Goal: Book appointment/travel/reservation

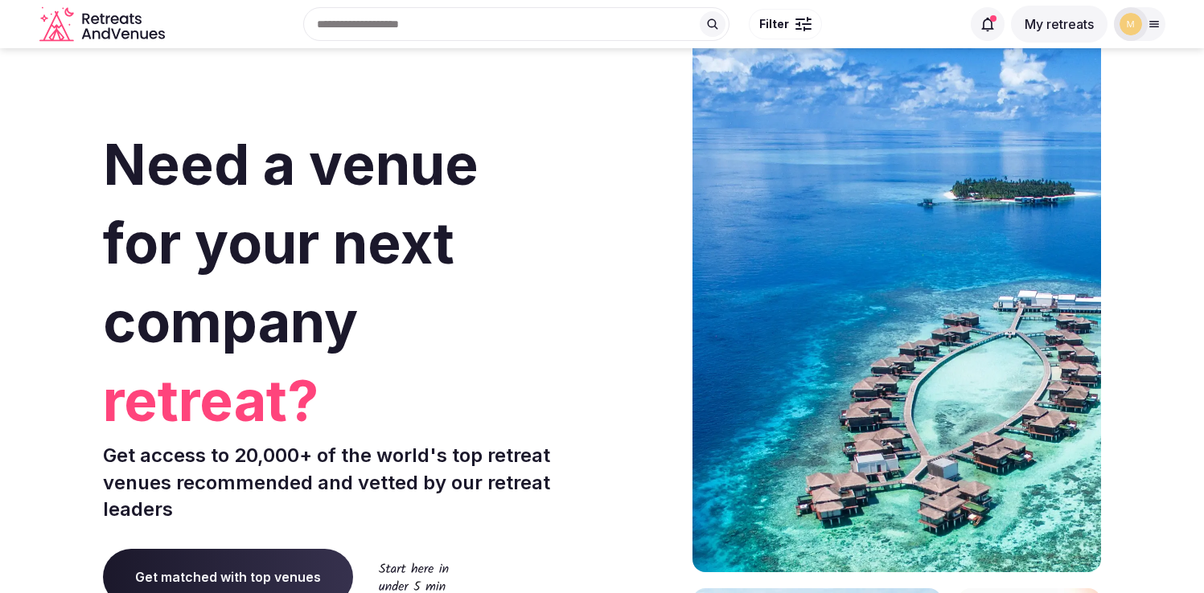
click at [1062, 23] on button "My retreats" at bounding box center [1059, 24] width 96 height 37
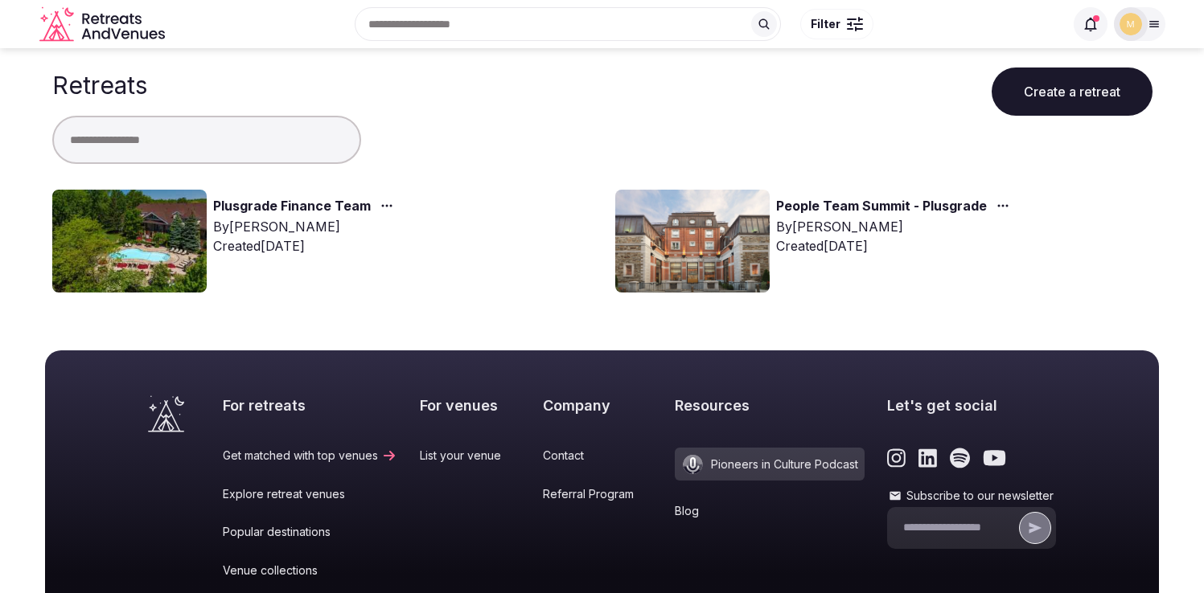
click at [246, 209] on link "Plusgrade Finance Team" at bounding box center [292, 206] width 158 height 21
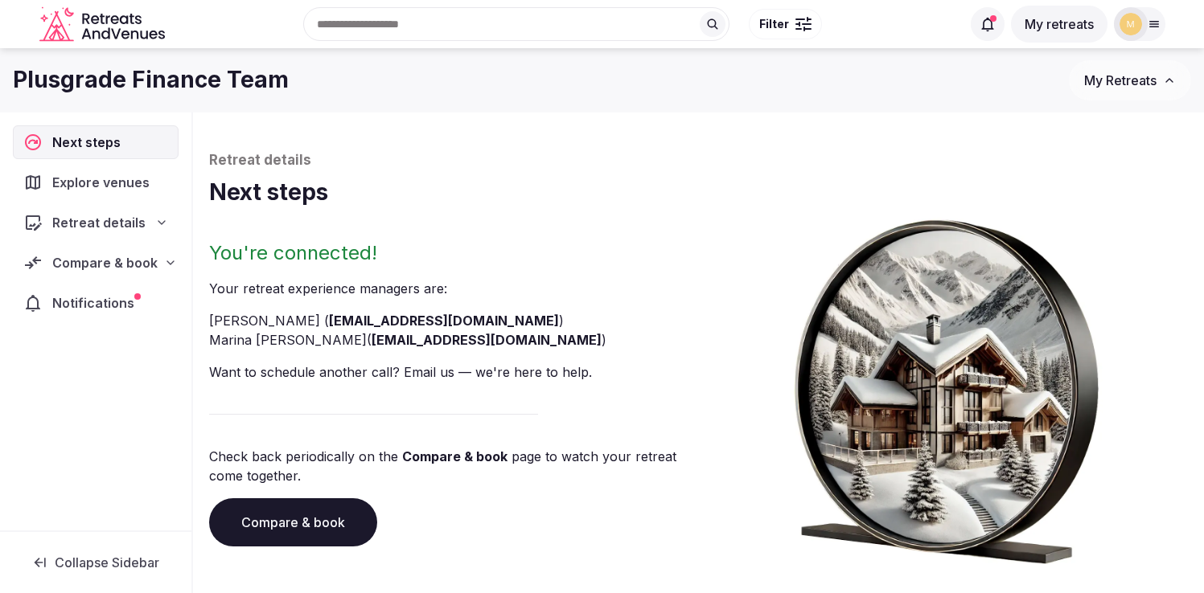
click at [111, 262] on span "Compare & book" at bounding box center [104, 262] width 105 height 19
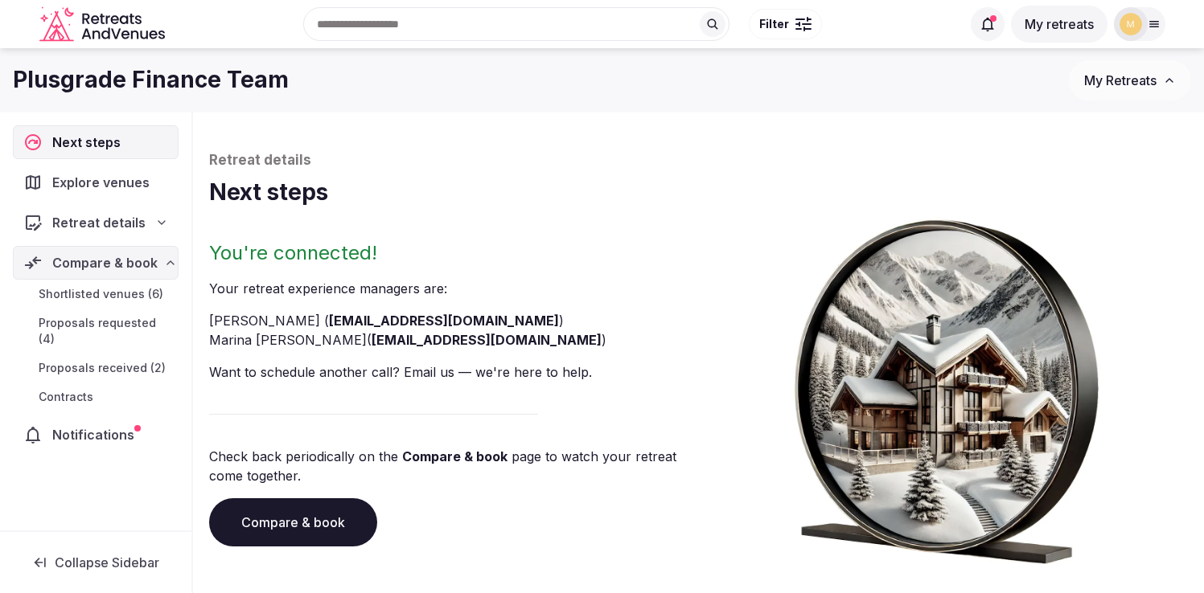
click at [84, 360] on span "Proposals received (2)" at bounding box center [102, 368] width 127 height 16
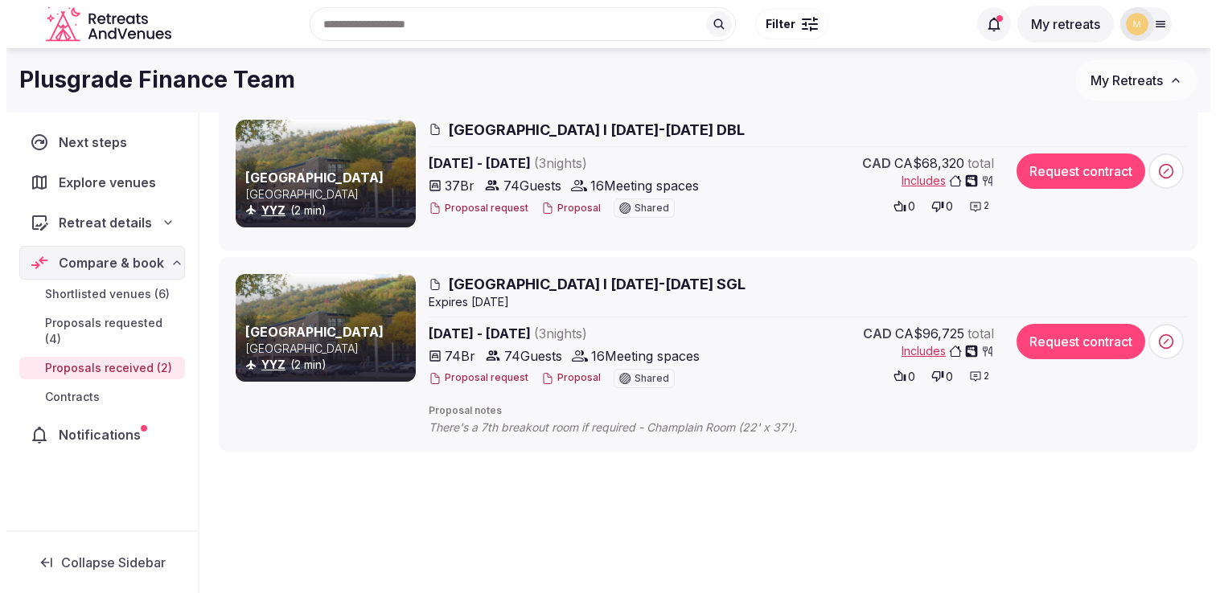
scroll to position [184, 0]
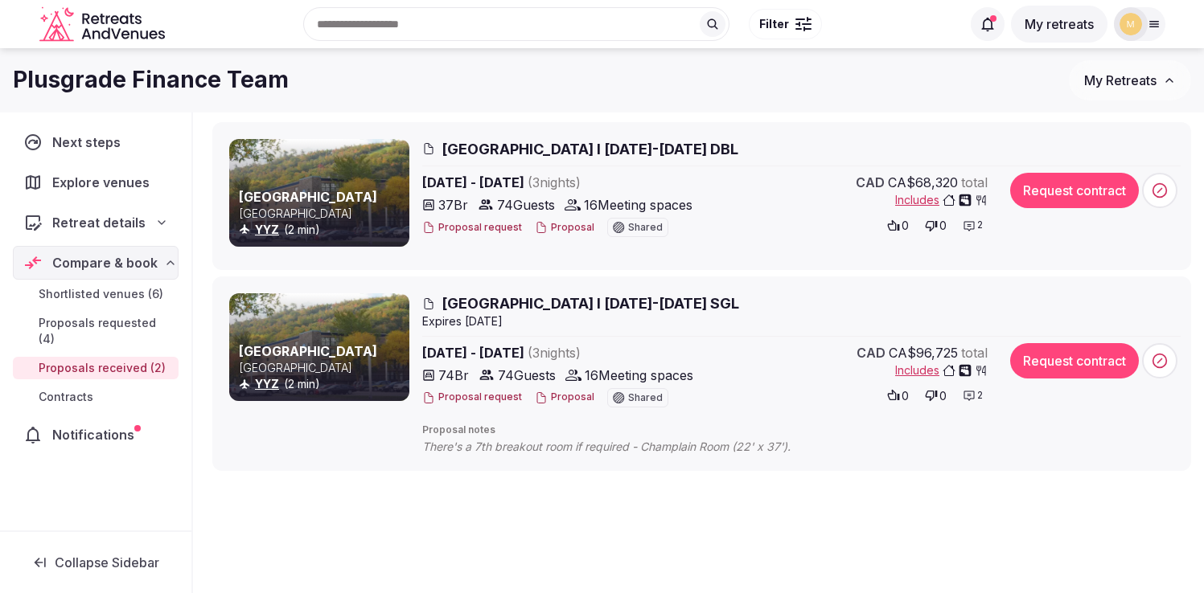
click at [542, 152] on span "Blue Mountain Resort Inn I 16-19th Feb 2026 DBL" at bounding box center [589, 149] width 297 height 20
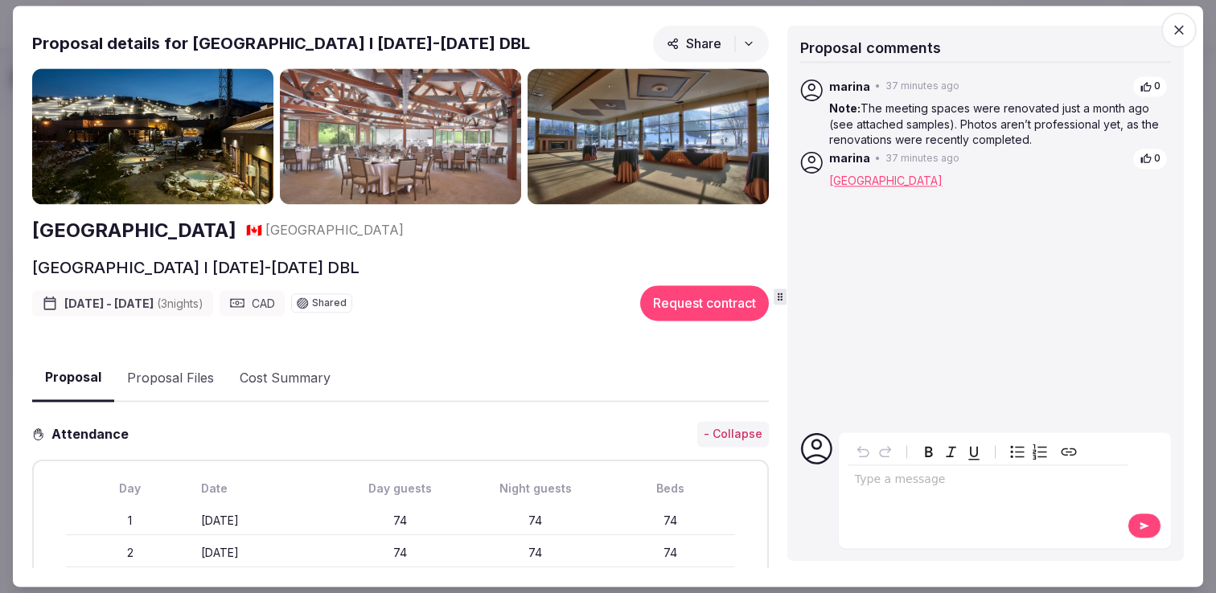
click at [240, 173] on img at bounding box center [152, 136] width 241 height 136
click at [942, 184] on link "Blue Mountain Inn Conference Centre" at bounding box center [885, 181] width 113 height 14
click at [1179, 26] on icon "button" at bounding box center [1179, 30] width 16 height 16
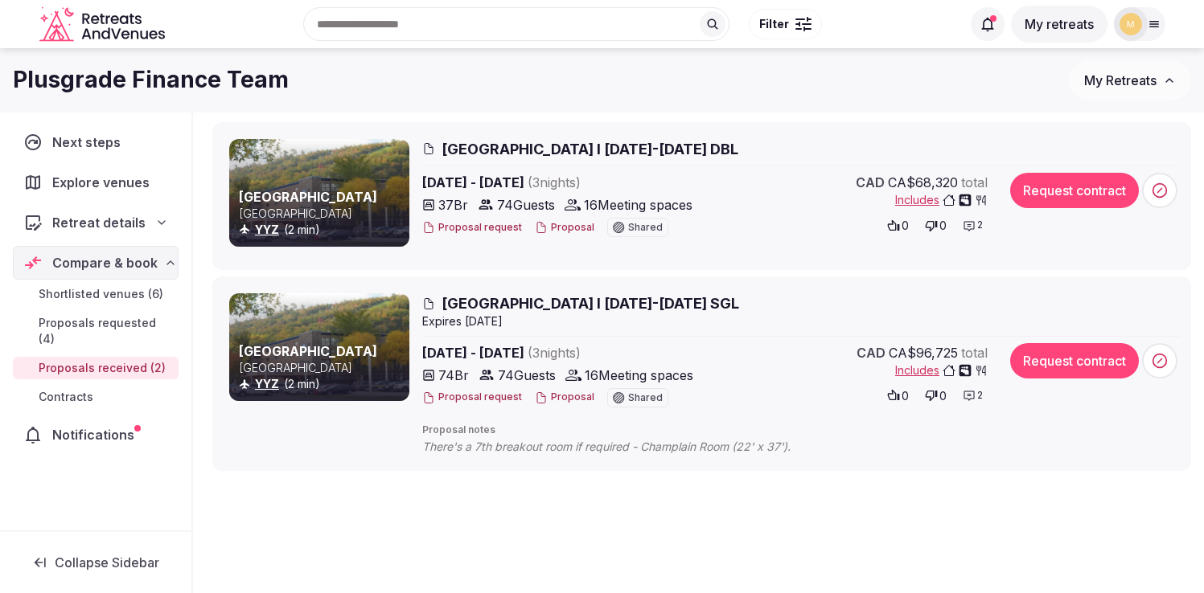
click at [72, 322] on span "Proposals requested (4)" at bounding box center [105, 331] width 133 height 32
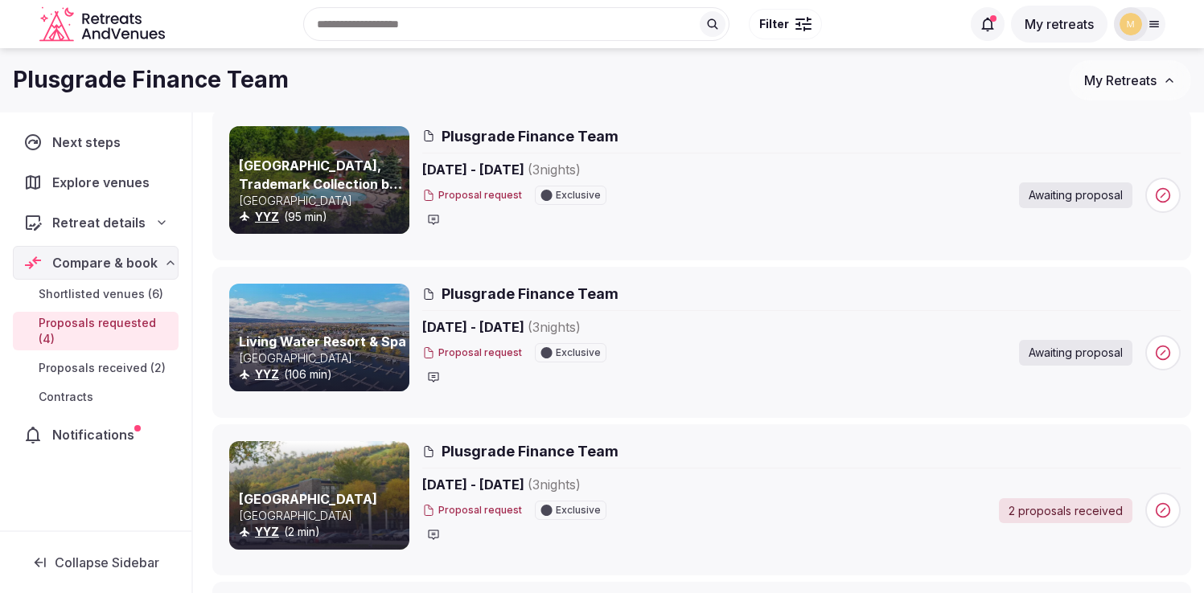
click at [63, 297] on span "Shortlisted venues (6)" at bounding box center [101, 294] width 125 height 16
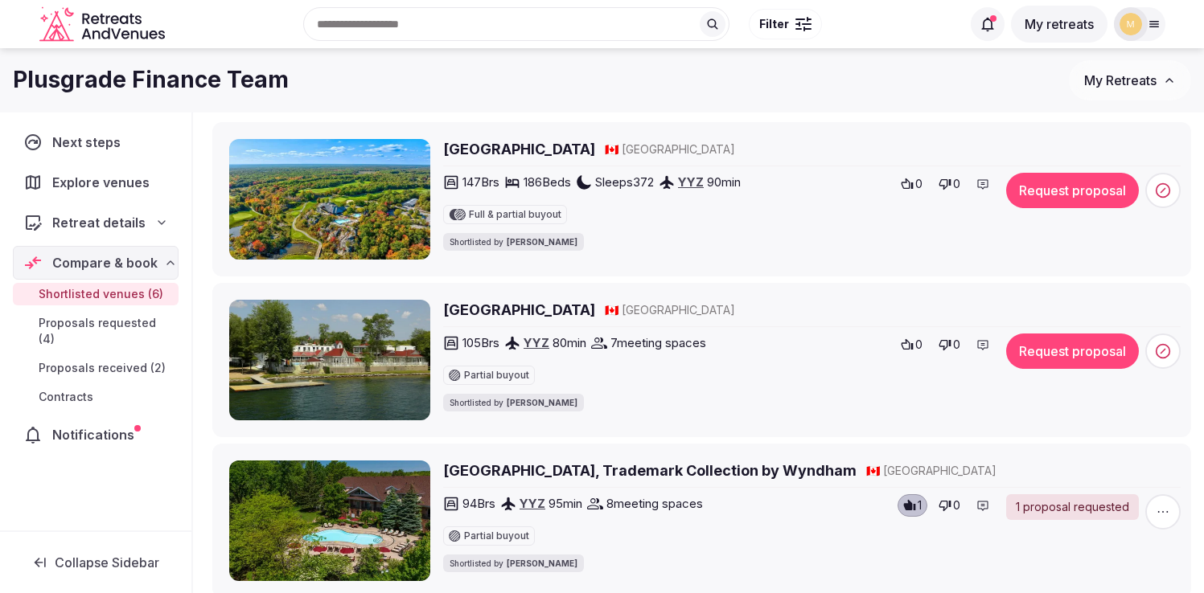
click at [371, 210] on img at bounding box center [329, 199] width 201 height 121
click at [502, 150] on h2 "Muskoka Bay Resort" at bounding box center [519, 149] width 152 height 20
click at [1076, 200] on button "Request proposal" at bounding box center [1072, 190] width 133 height 35
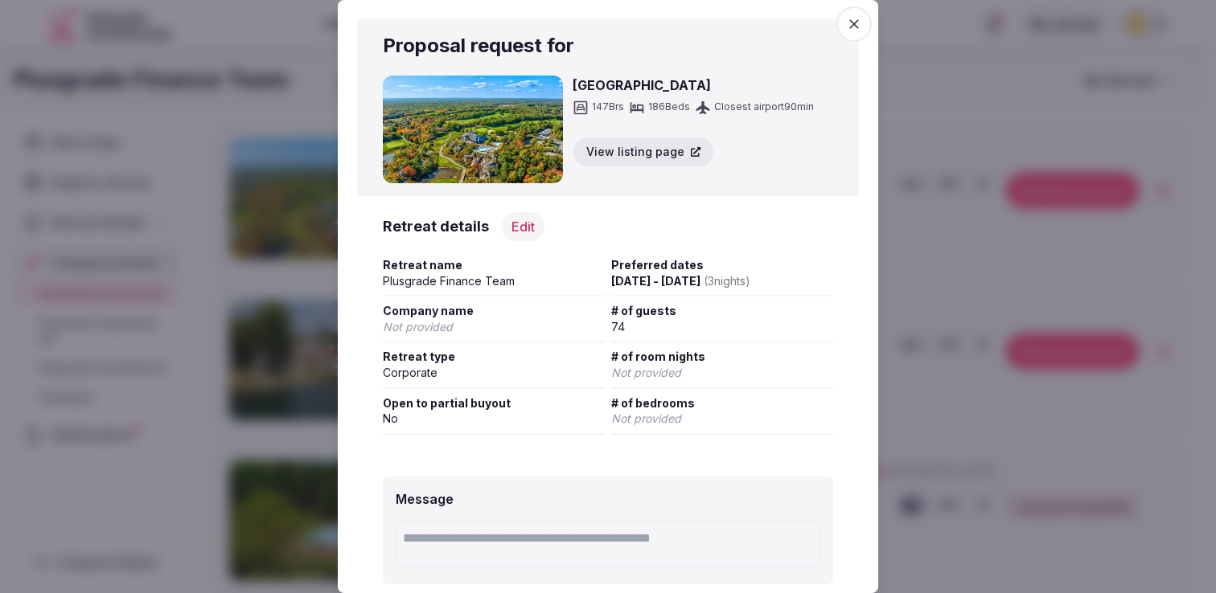
click at [849, 27] on icon "button" at bounding box center [854, 24] width 10 height 10
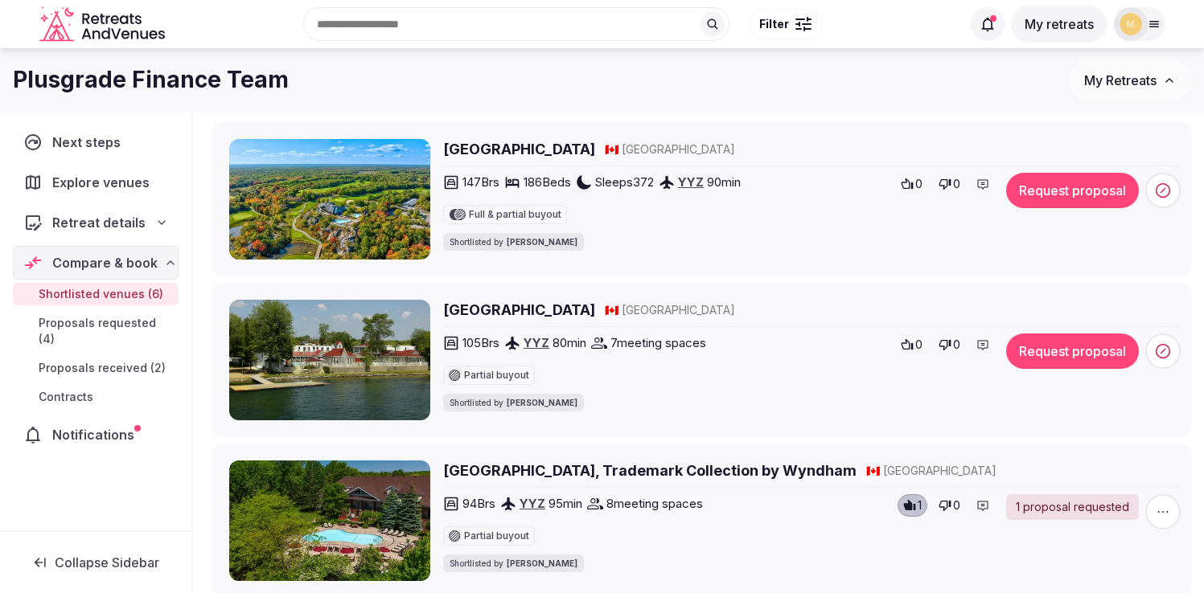
click at [532, 145] on h2 "Muskoka Bay Resort" at bounding box center [519, 149] width 152 height 20
click at [1040, 190] on button "Request proposal" at bounding box center [1072, 190] width 133 height 35
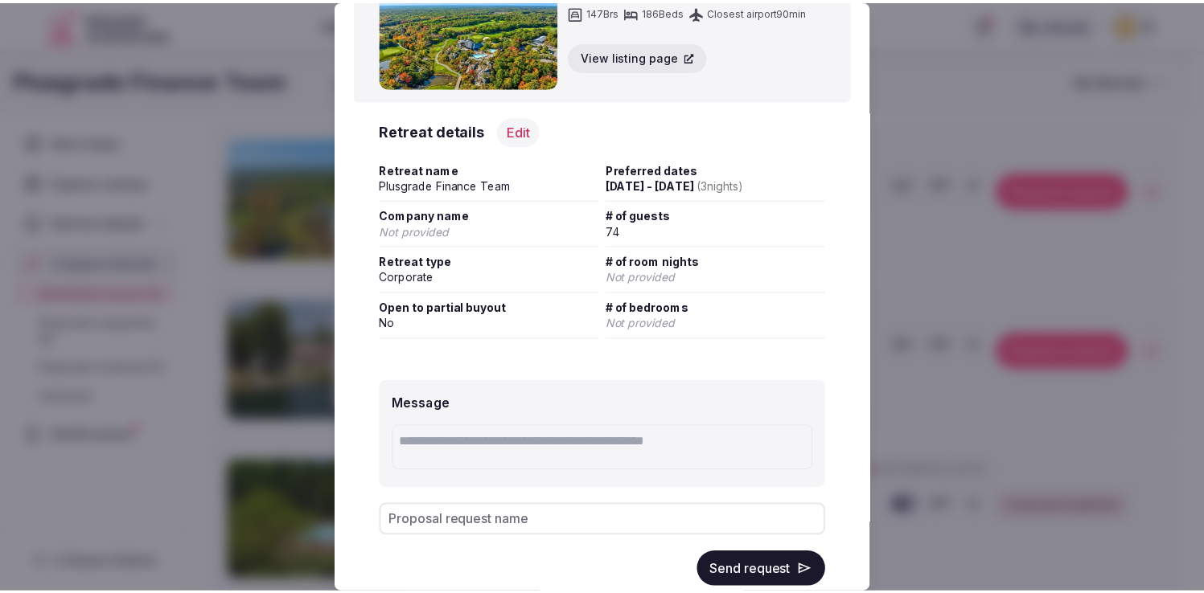
scroll to position [136, 0]
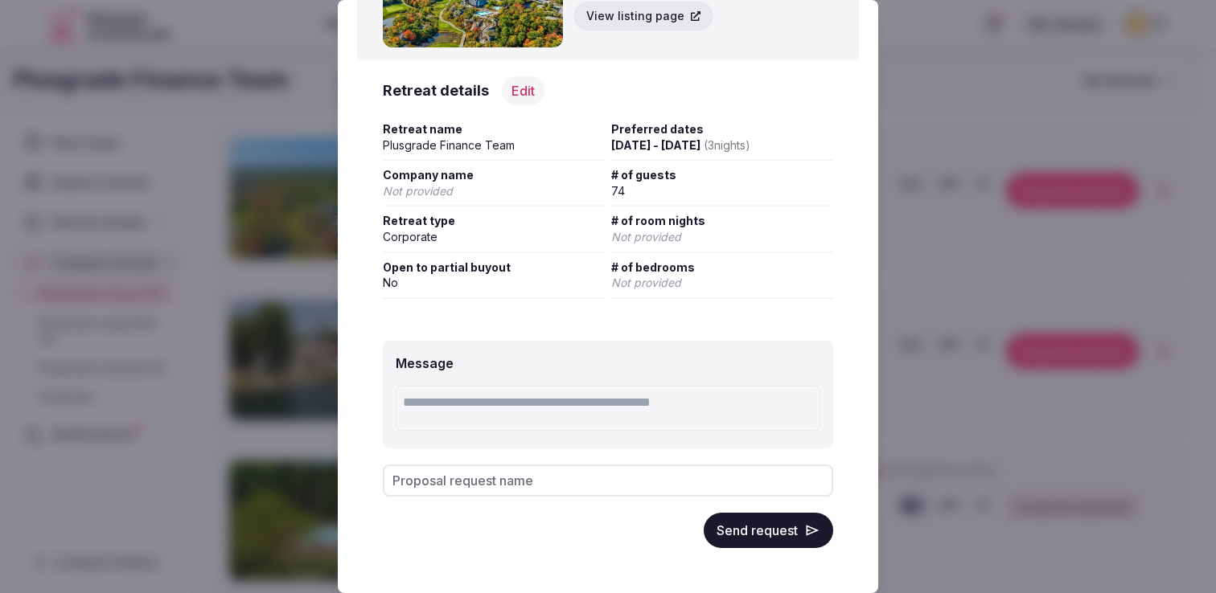
click at [749, 539] on button "Send request" at bounding box center [768, 530] width 129 height 35
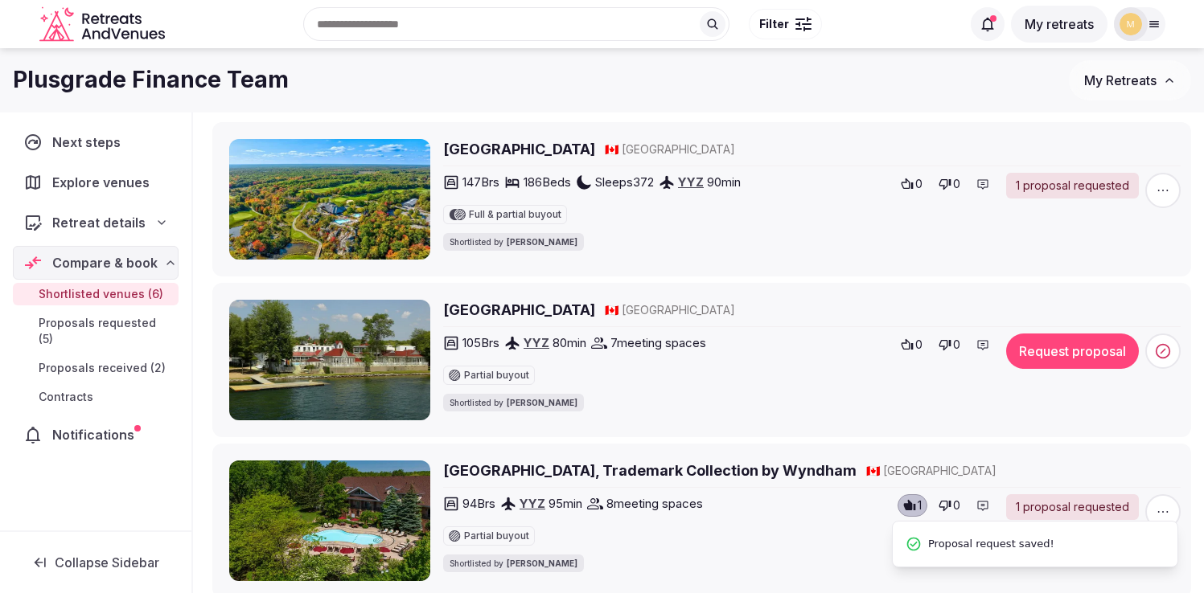
click at [477, 310] on h2 "Fern Resort" at bounding box center [519, 310] width 152 height 20
click at [1168, 355] on circle at bounding box center [1163, 352] width 14 height 14
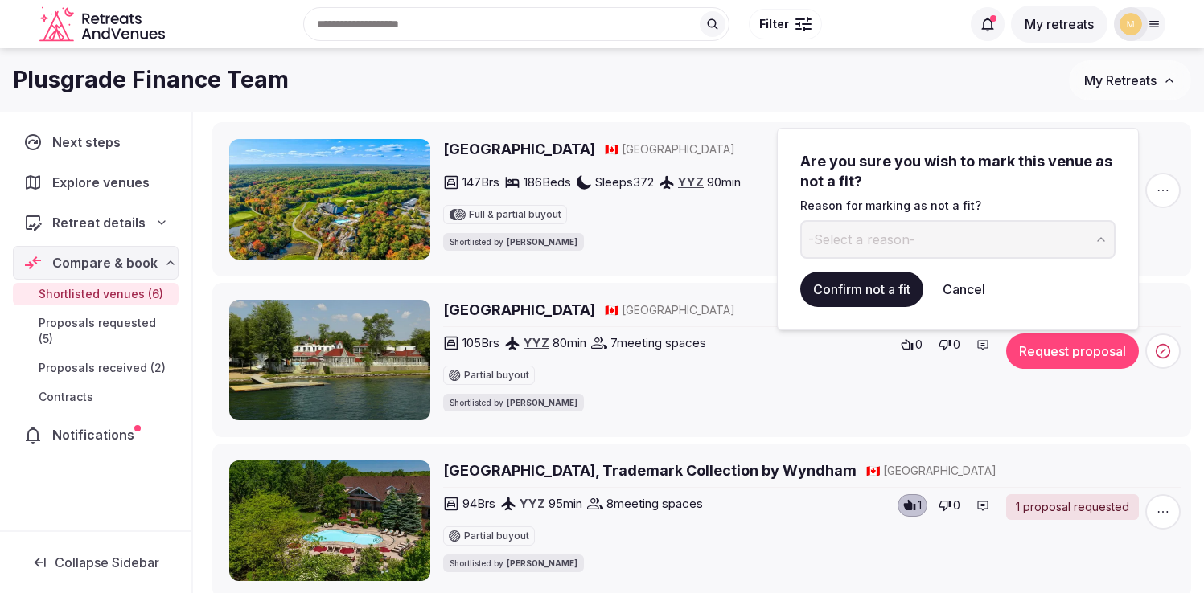
click at [913, 240] on span "-Select a reason-" at bounding box center [861, 240] width 107 height 18
click at [853, 306] on button "Confirm not a fit" at bounding box center [861, 289] width 123 height 35
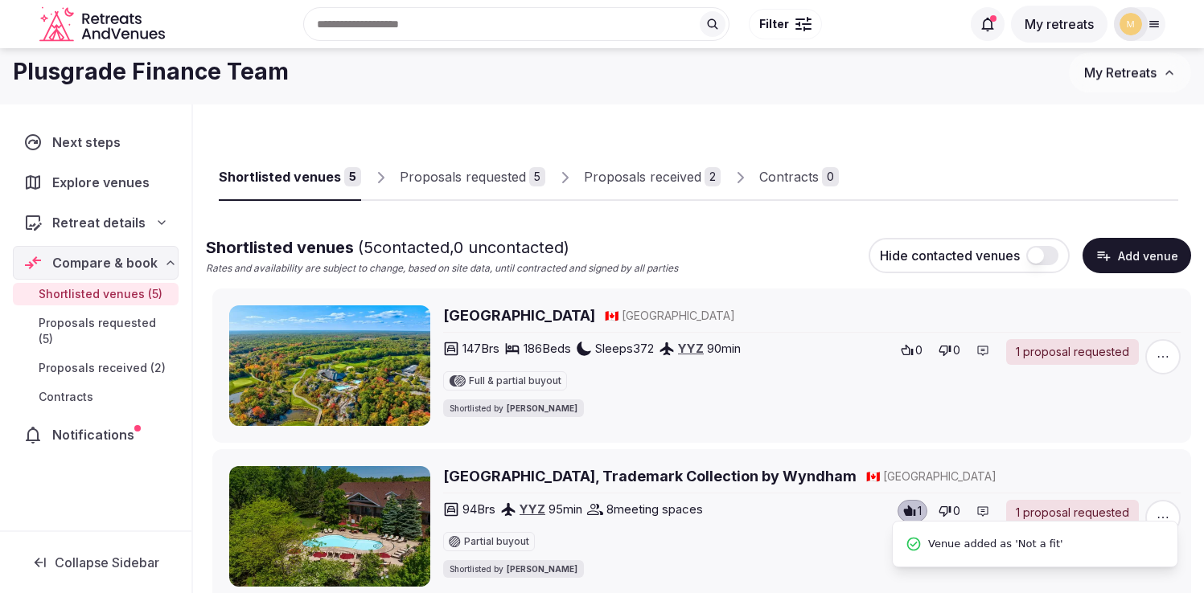
scroll to position [0, 0]
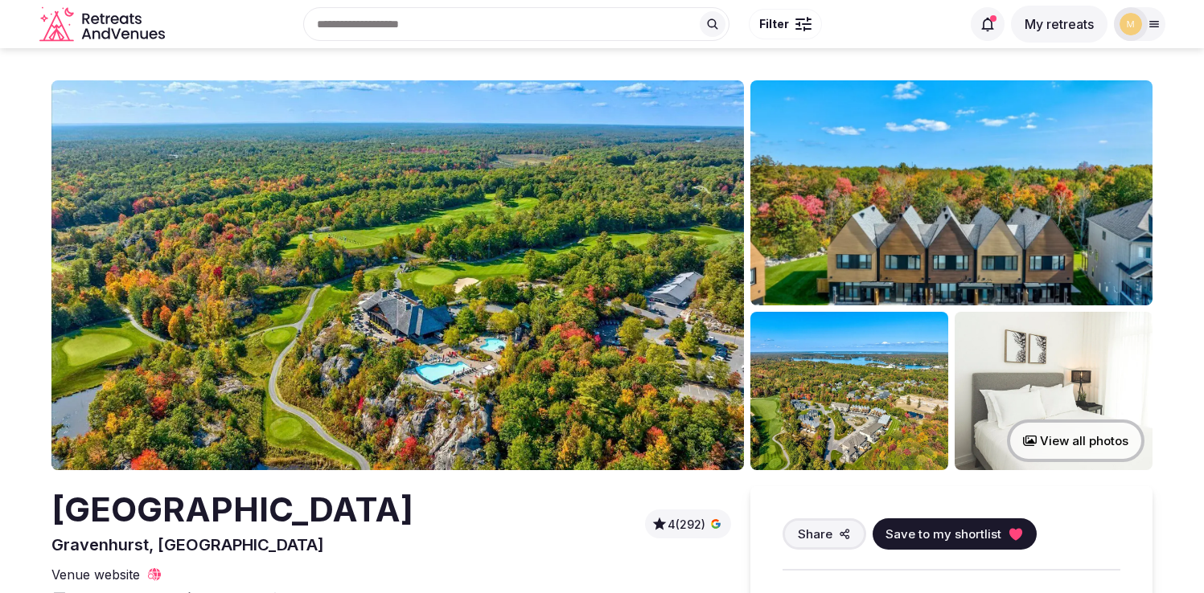
click at [483, 303] on img at bounding box center [397, 275] width 692 height 390
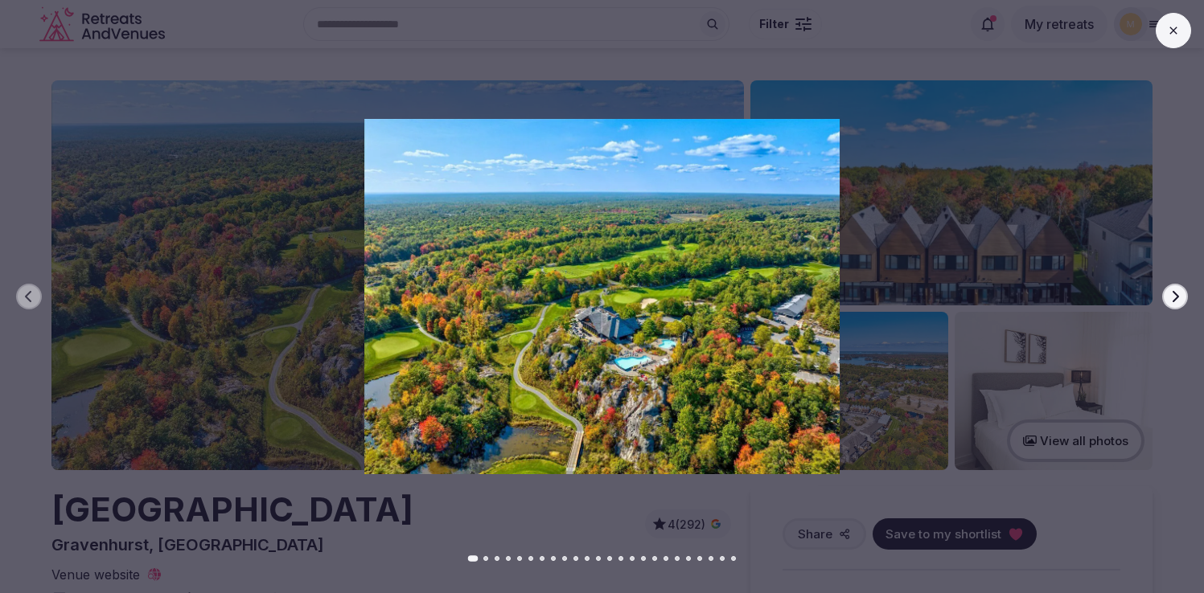
click at [1183, 293] on button "Next slide" at bounding box center [1175, 297] width 26 height 26
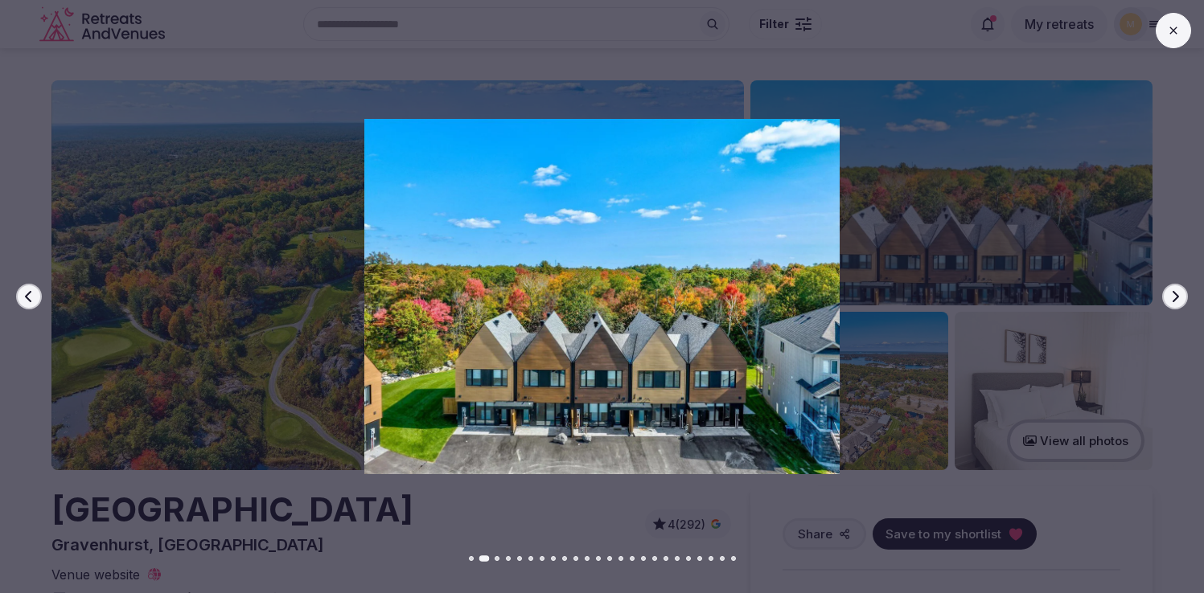
click at [1183, 293] on button "Next slide" at bounding box center [1175, 297] width 26 height 26
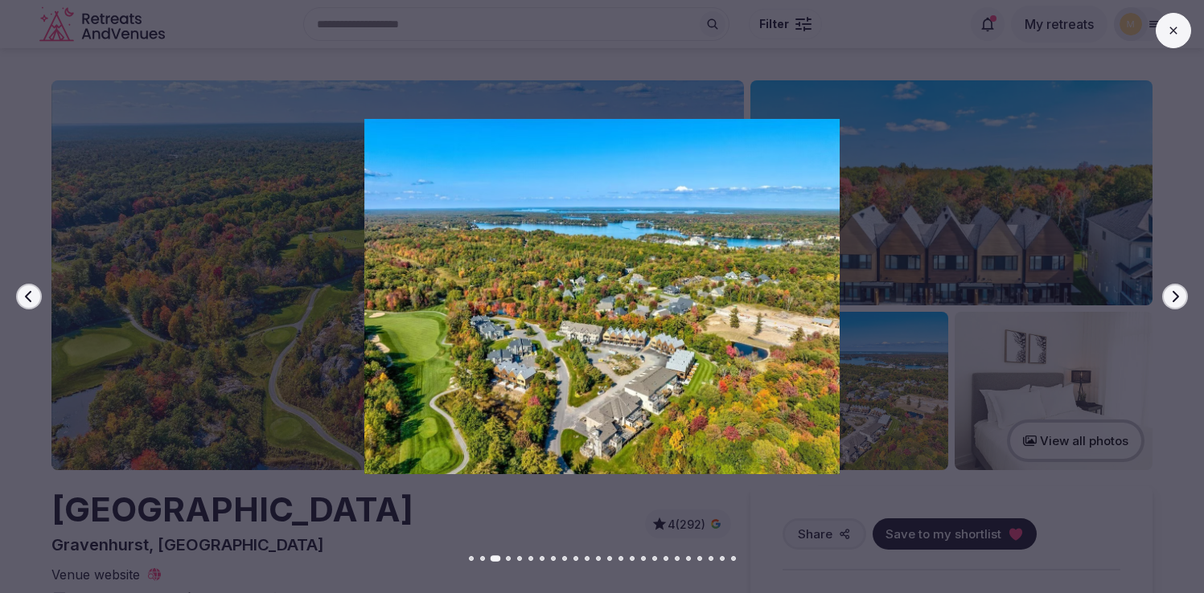
click at [1183, 293] on button "Next slide" at bounding box center [1175, 297] width 26 height 26
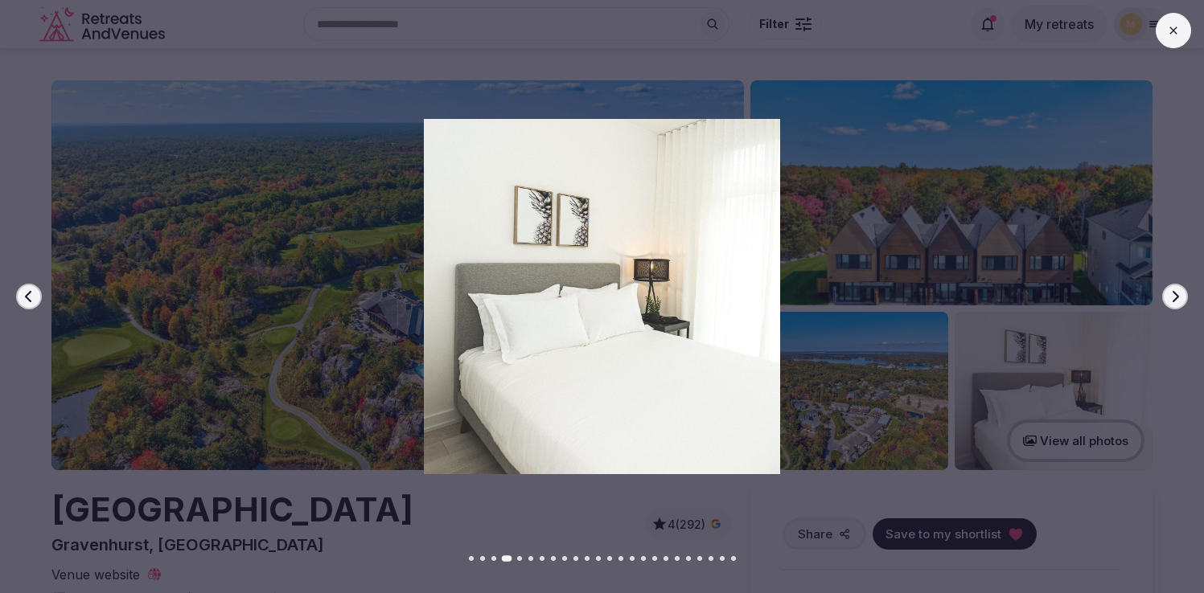
click at [1183, 293] on button "Next slide" at bounding box center [1175, 297] width 26 height 26
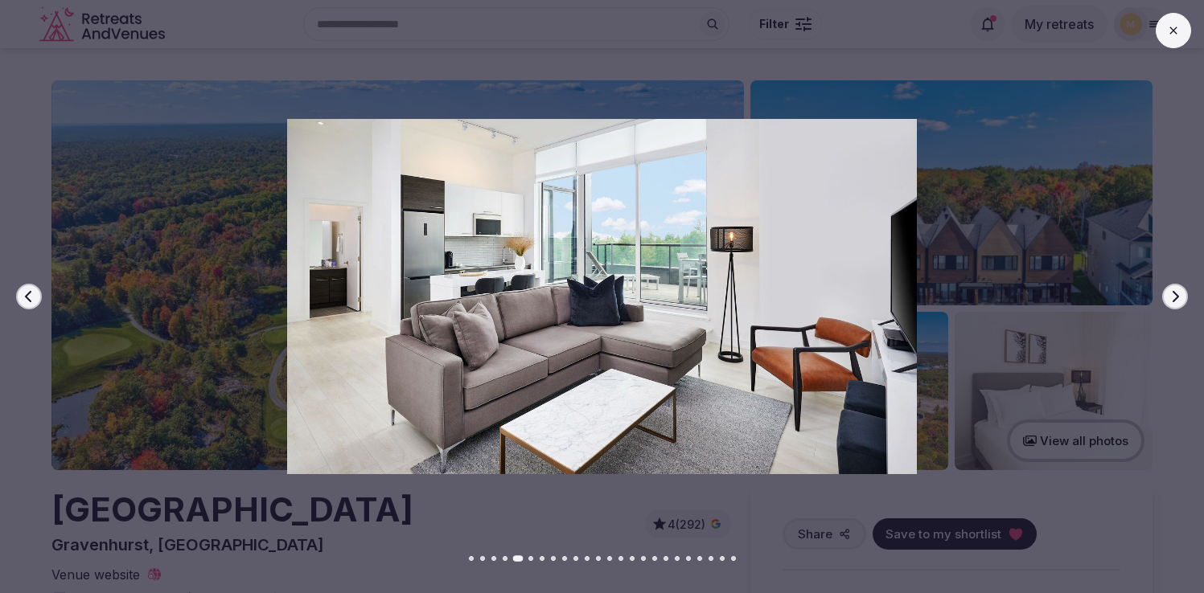
click at [1183, 293] on button "Next slide" at bounding box center [1175, 297] width 26 height 26
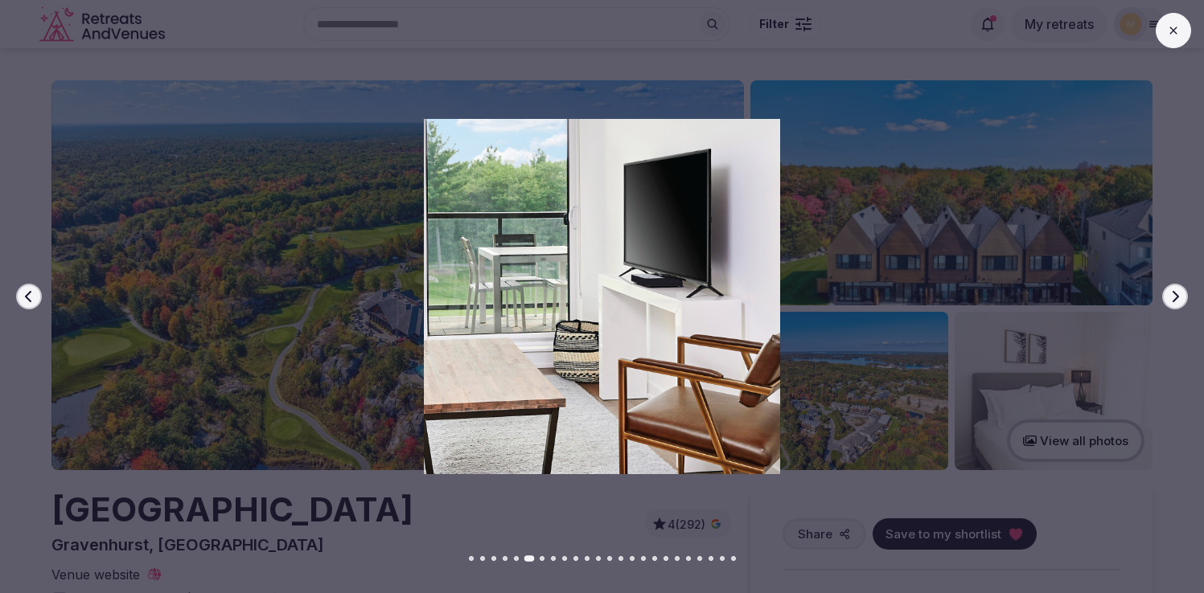
click at [1183, 293] on button "Next slide" at bounding box center [1175, 297] width 26 height 26
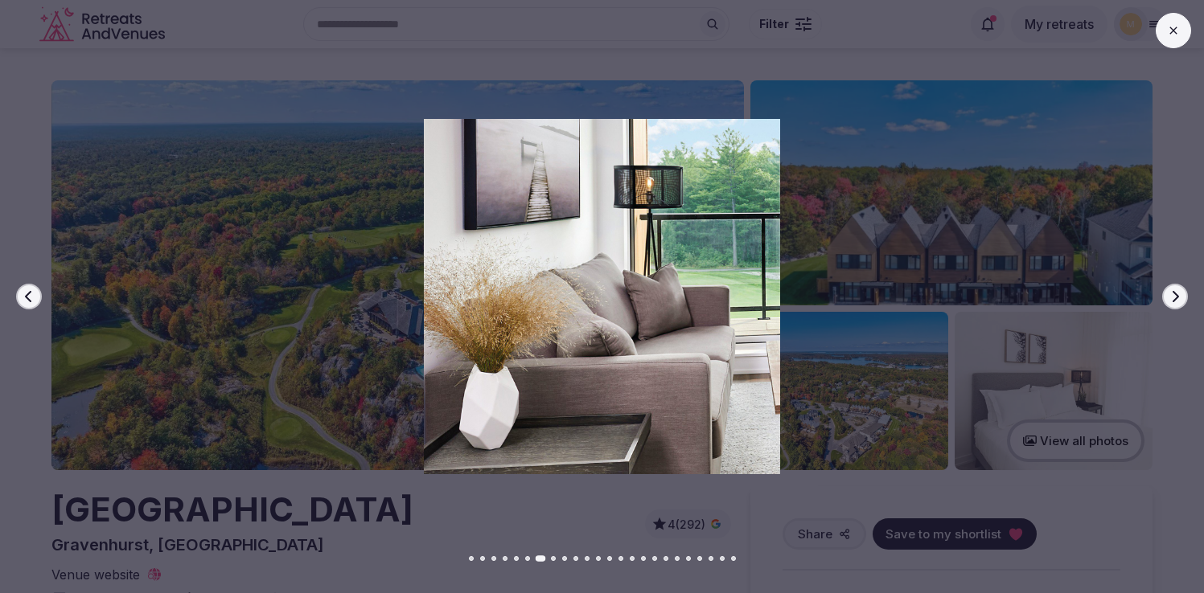
click at [1183, 293] on button "Next slide" at bounding box center [1175, 297] width 26 height 26
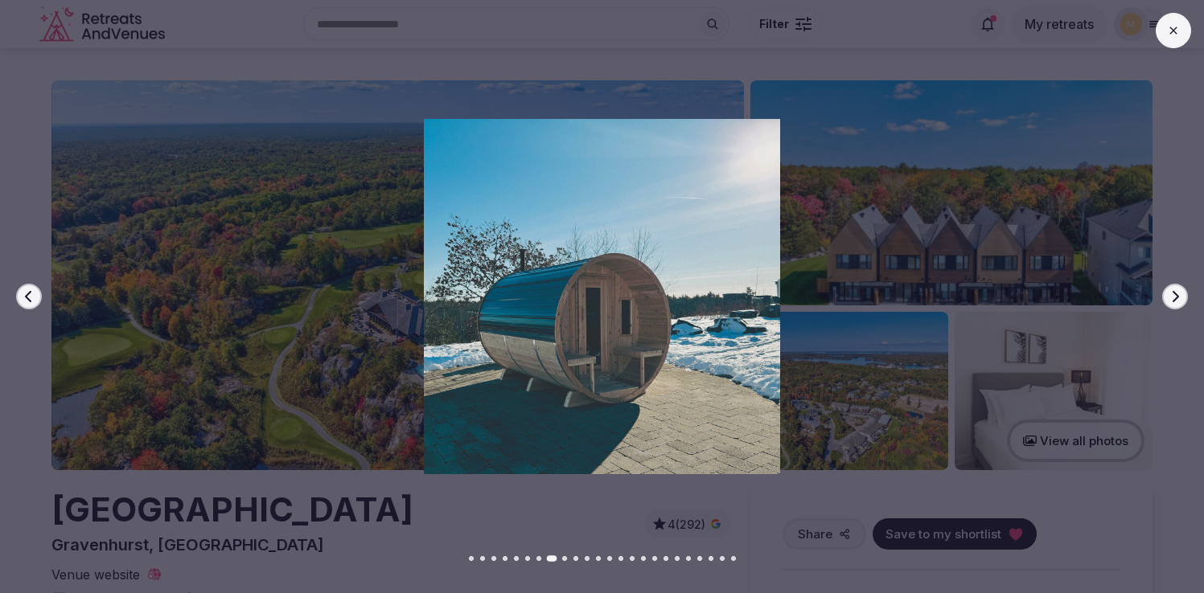
click at [1183, 293] on button "Next slide" at bounding box center [1175, 297] width 26 height 26
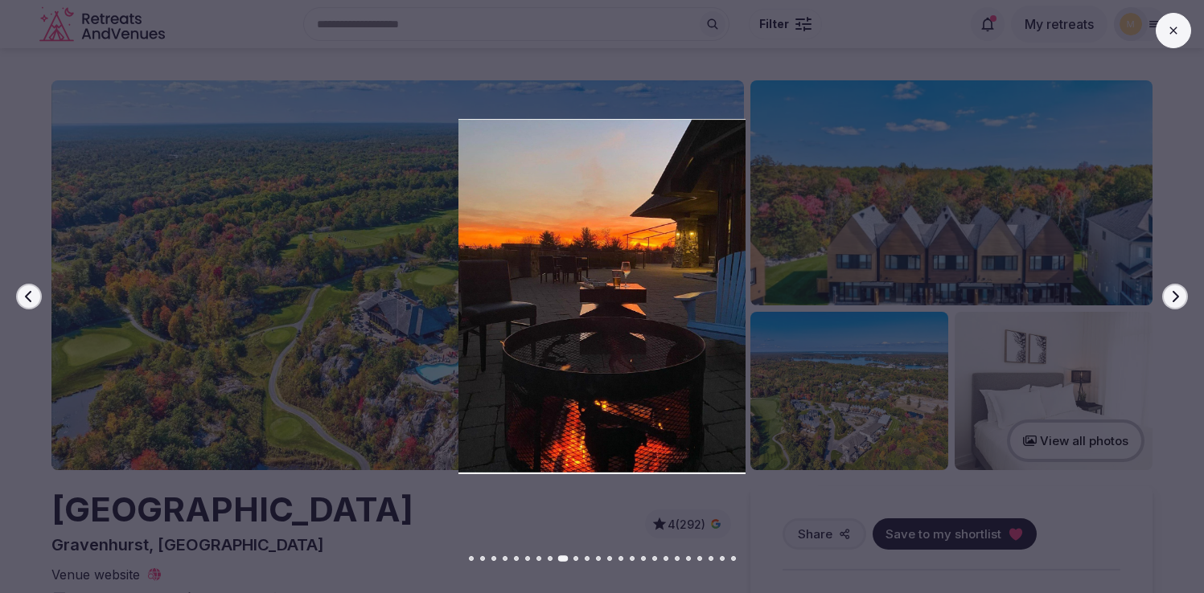
click at [1183, 293] on button "Next slide" at bounding box center [1175, 297] width 26 height 26
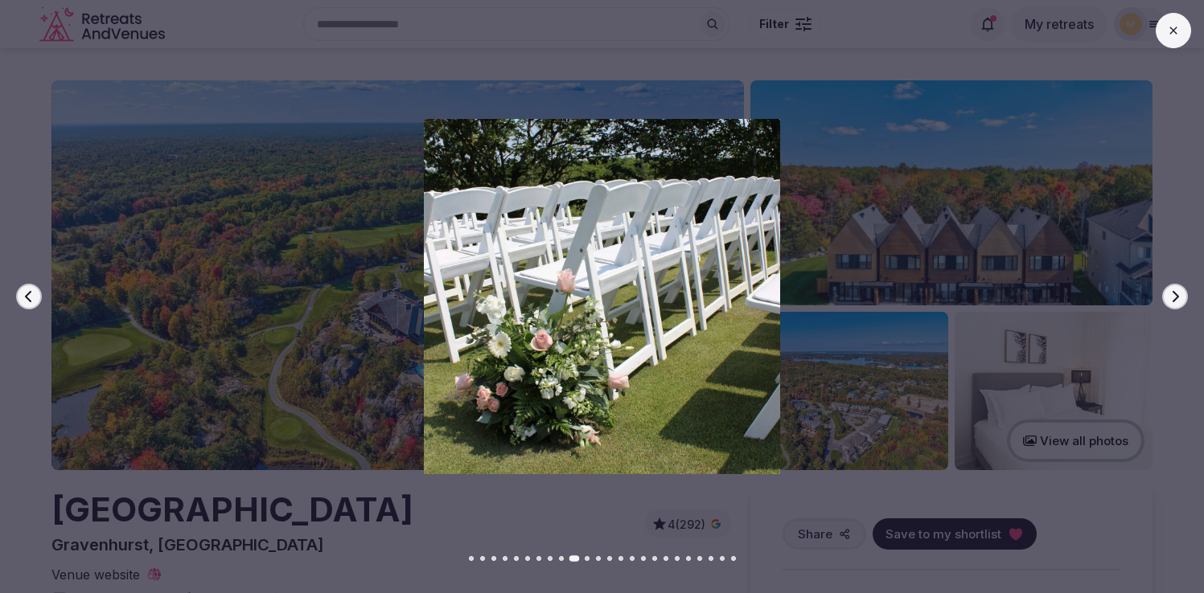
click at [1183, 293] on button "Next slide" at bounding box center [1175, 297] width 26 height 26
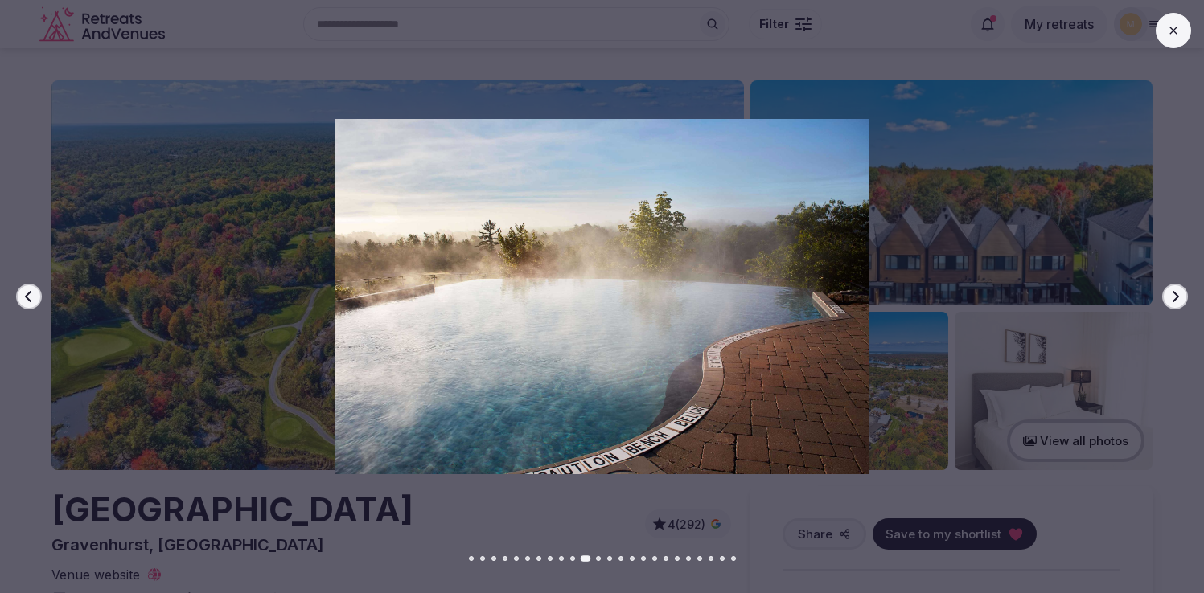
click at [1183, 293] on button "Next slide" at bounding box center [1175, 297] width 26 height 26
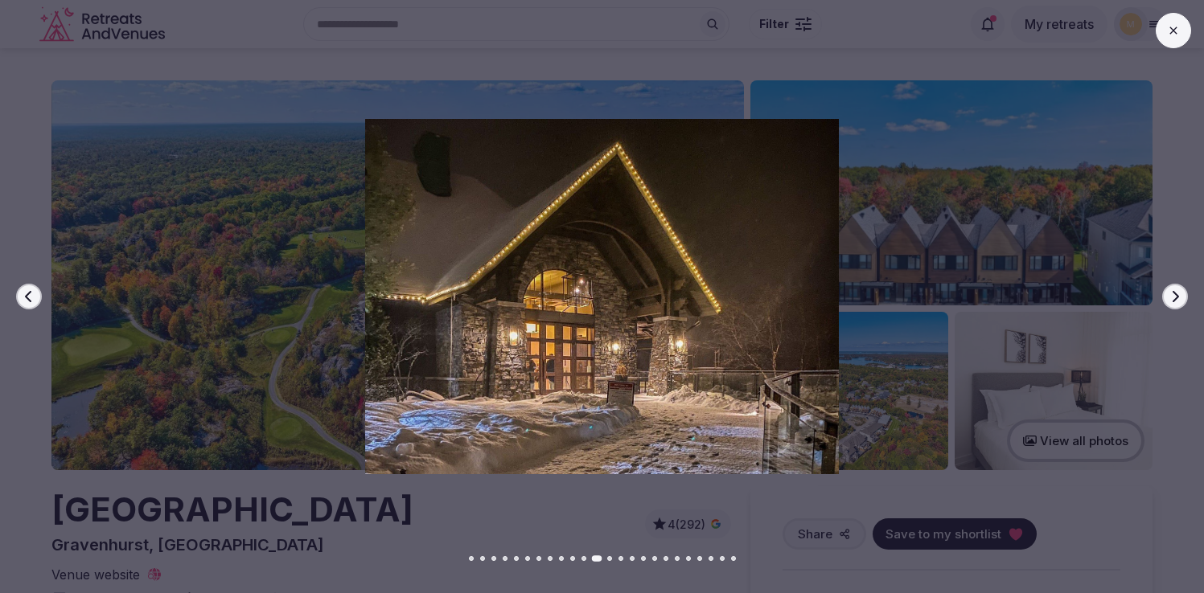
click at [1183, 293] on button "Next slide" at bounding box center [1175, 297] width 26 height 26
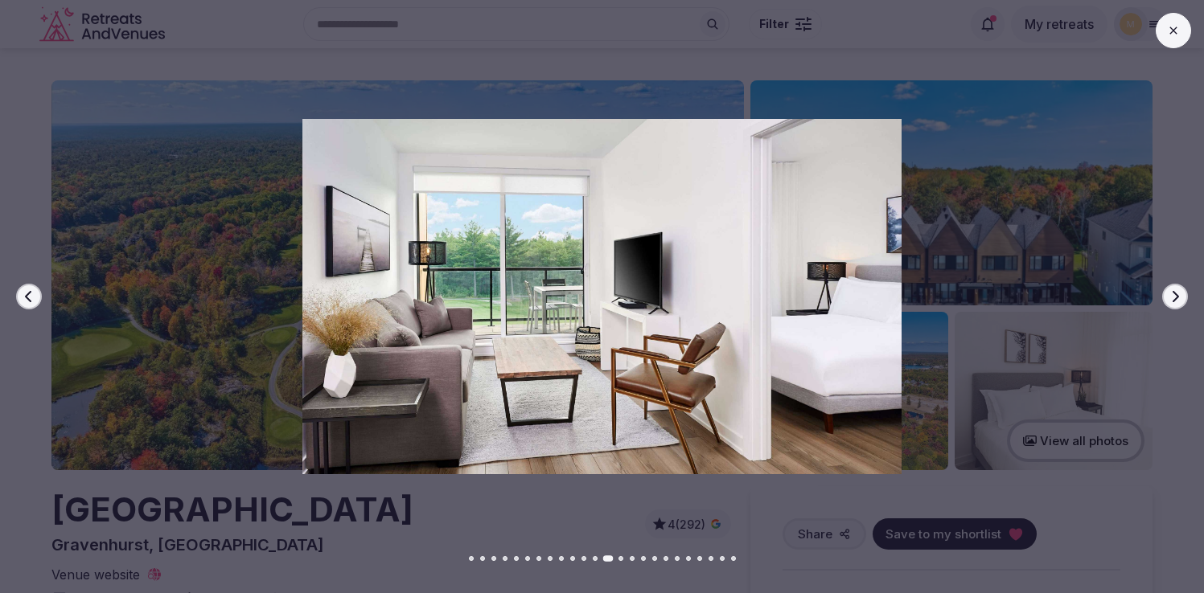
click at [1183, 293] on button "Next slide" at bounding box center [1175, 297] width 26 height 26
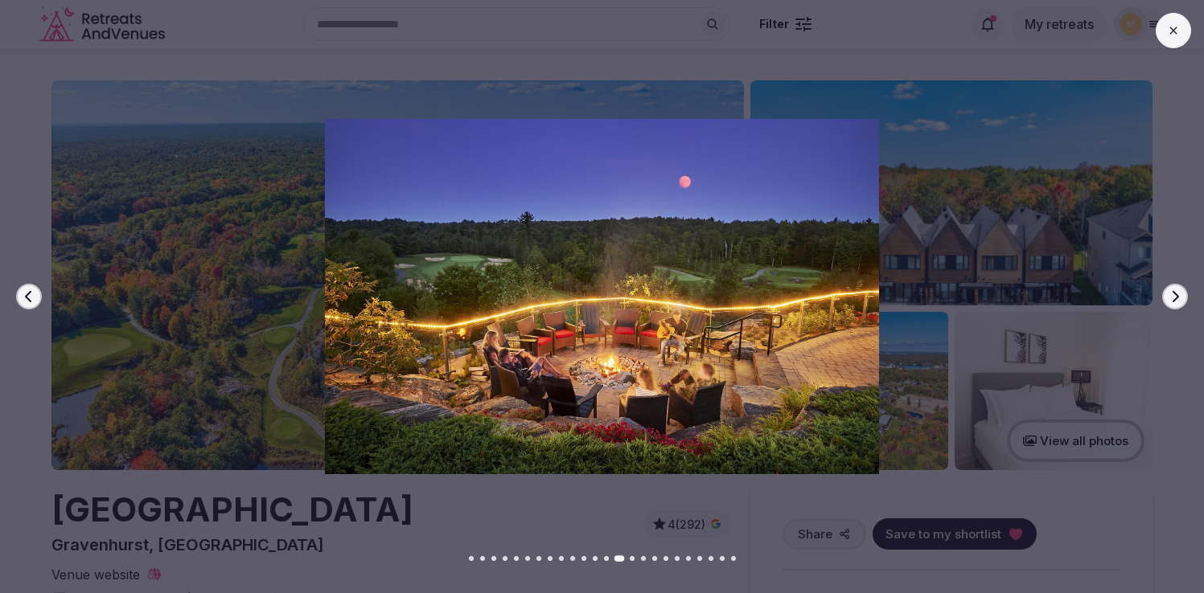
click at [1183, 293] on button "Next slide" at bounding box center [1175, 297] width 26 height 26
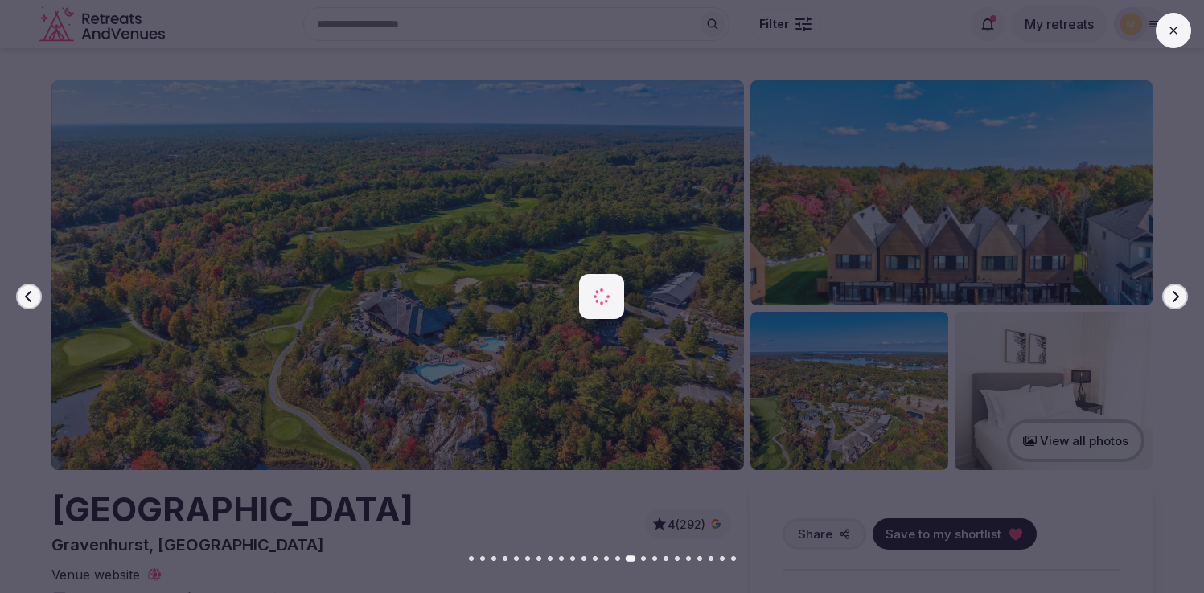
click at [1183, 293] on button "Next slide" at bounding box center [1175, 297] width 26 height 26
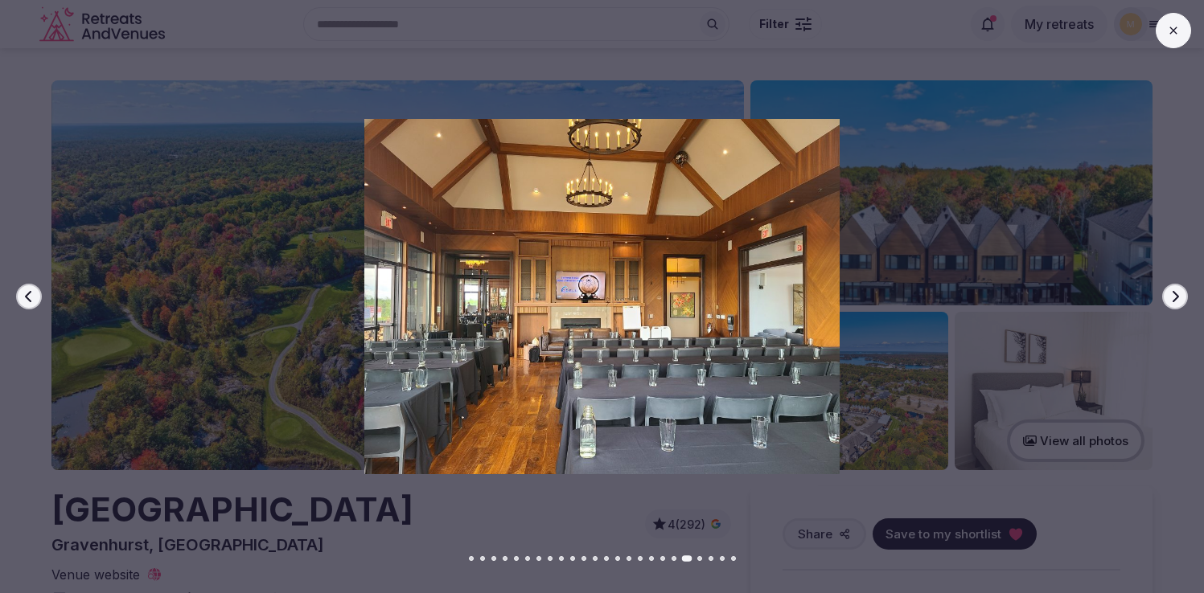
click at [1183, 293] on button "Next slide" at bounding box center [1175, 297] width 26 height 26
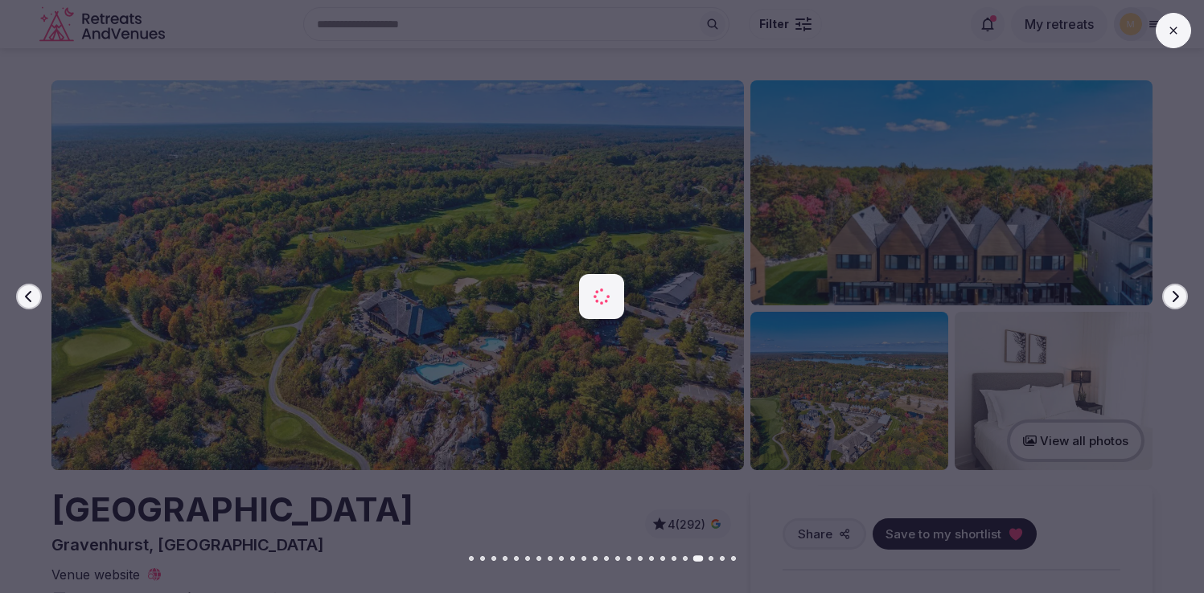
click at [1183, 293] on button "Next slide" at bounding box center [1175, 297] width 26 height 26
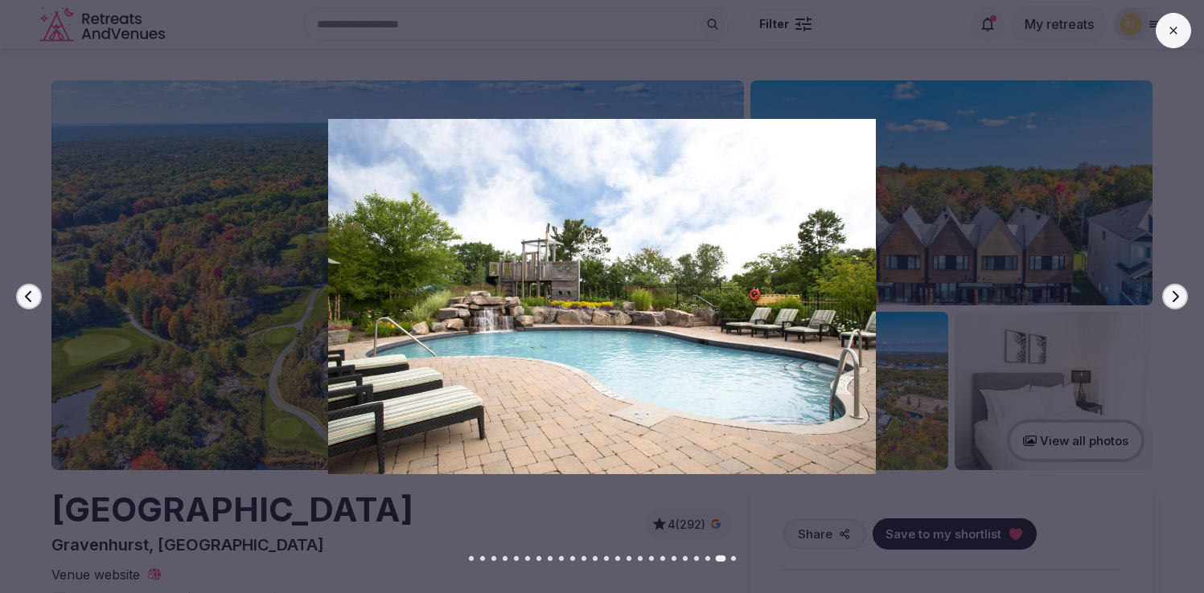
click at [1177, 35] on icon at bounding box center [1173, 30] width 13 height 13
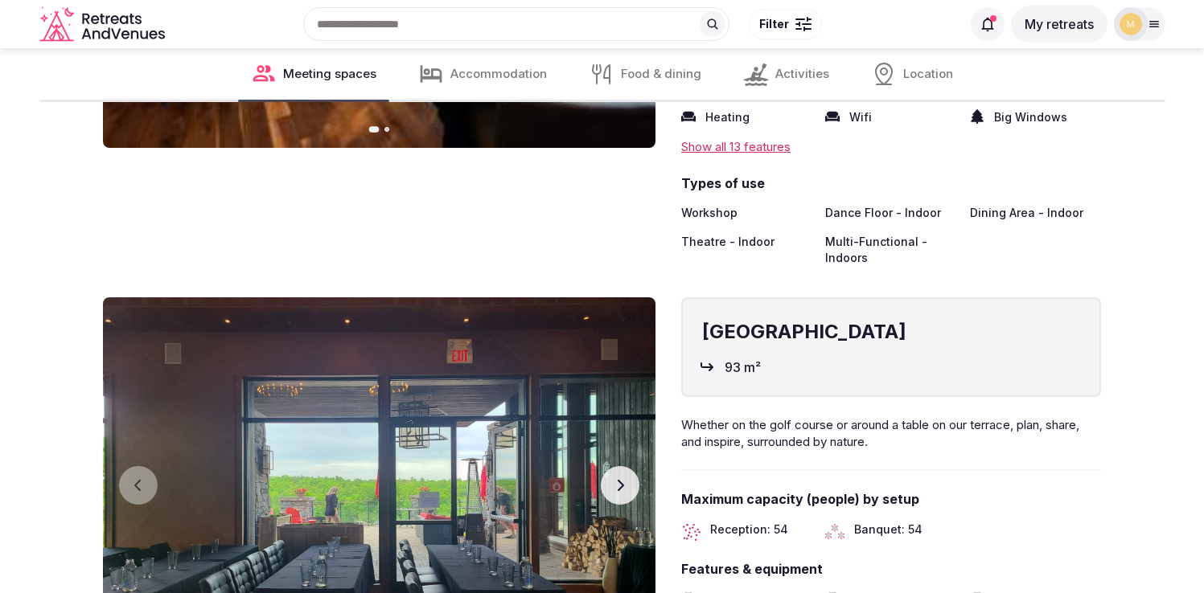
scroll to position [2008, 0]
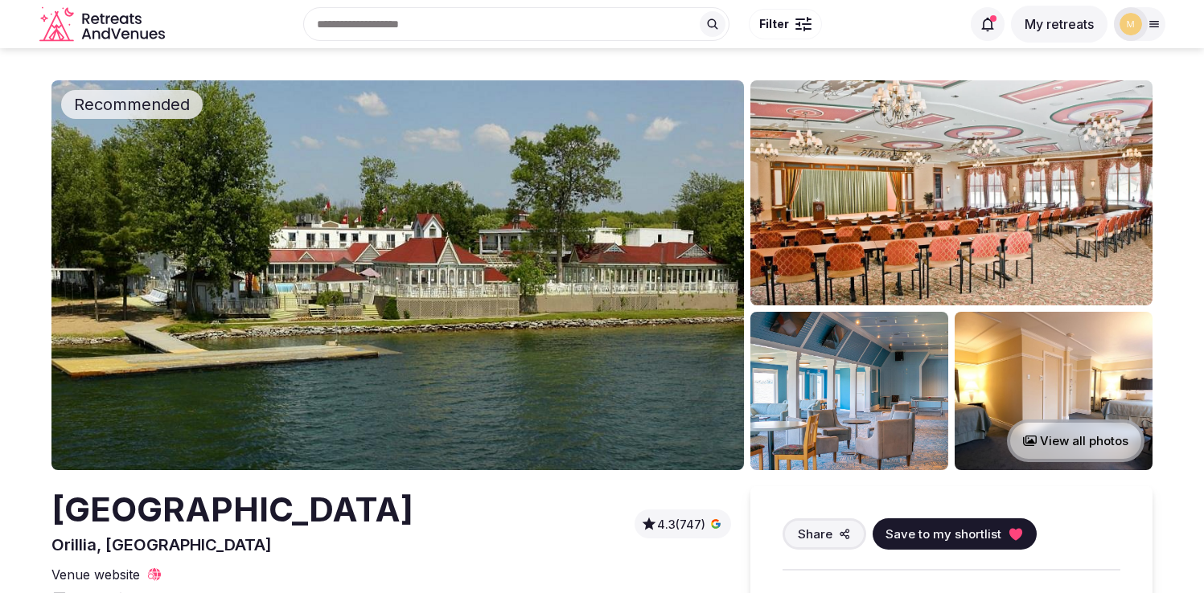
click at [484, 326] on img at bounding box center [397, 275] width 692 height 390
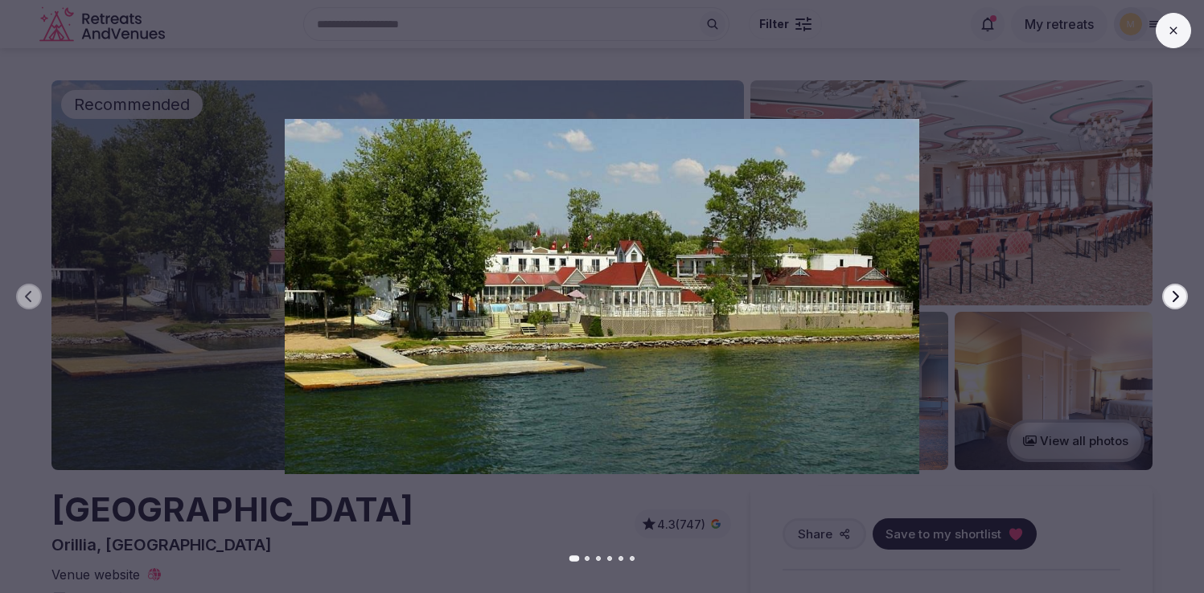
click at [1179, 292] on icon "button" at bounding box center [1174, 296] width 13 height 13
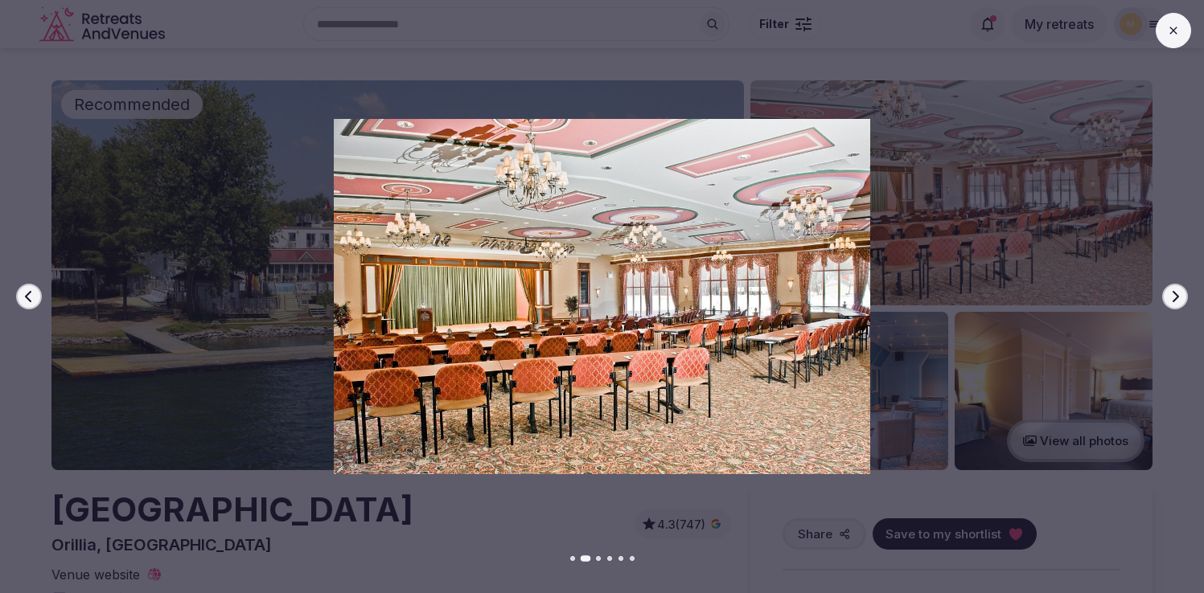
click at [1179, 292] on icon "button" at bounding box center [1174, 296] width 13 height 13
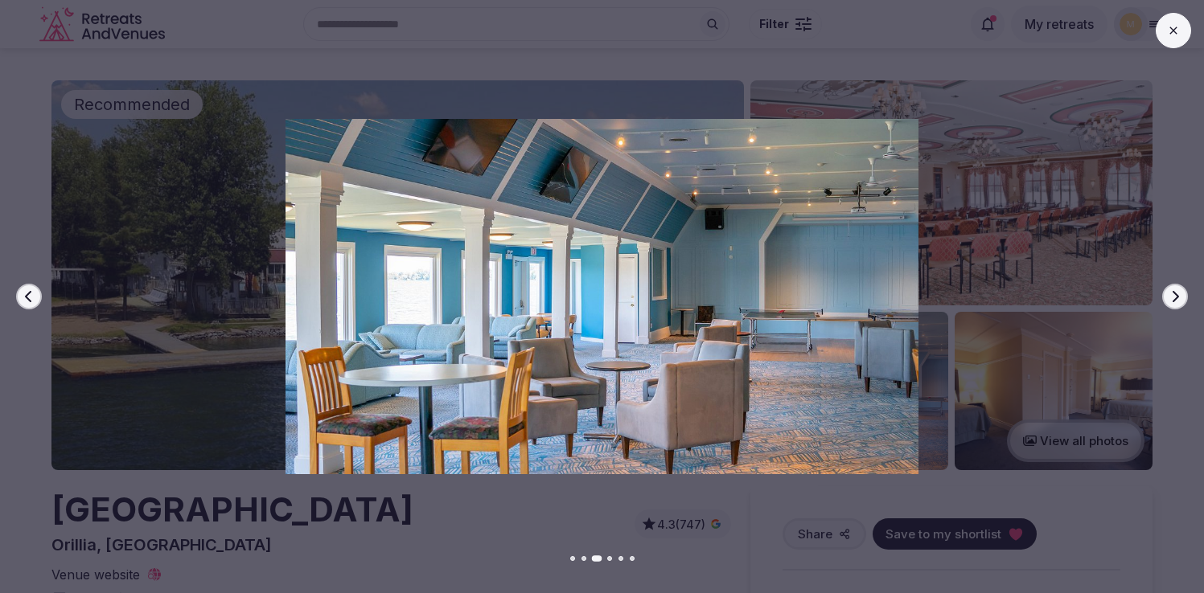
click at [1179, 292] on icon "button" at bounding box center [1174, 296] width 13 height 13
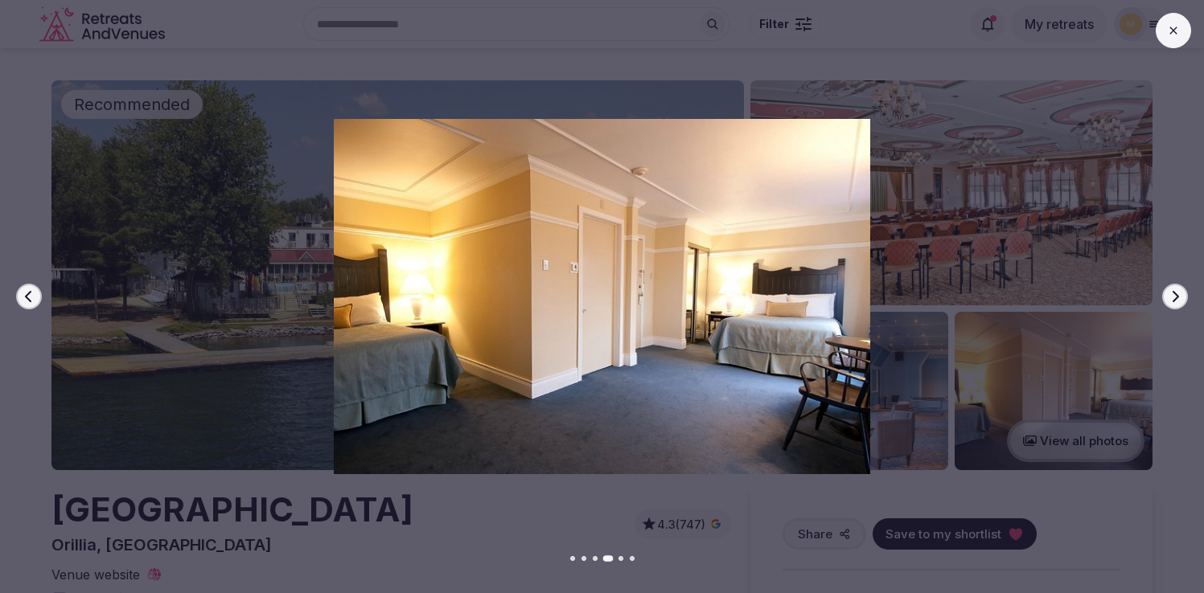
click at [1179, 292] on icon "button" at bounding box center [1174, 296] width 13 height 13
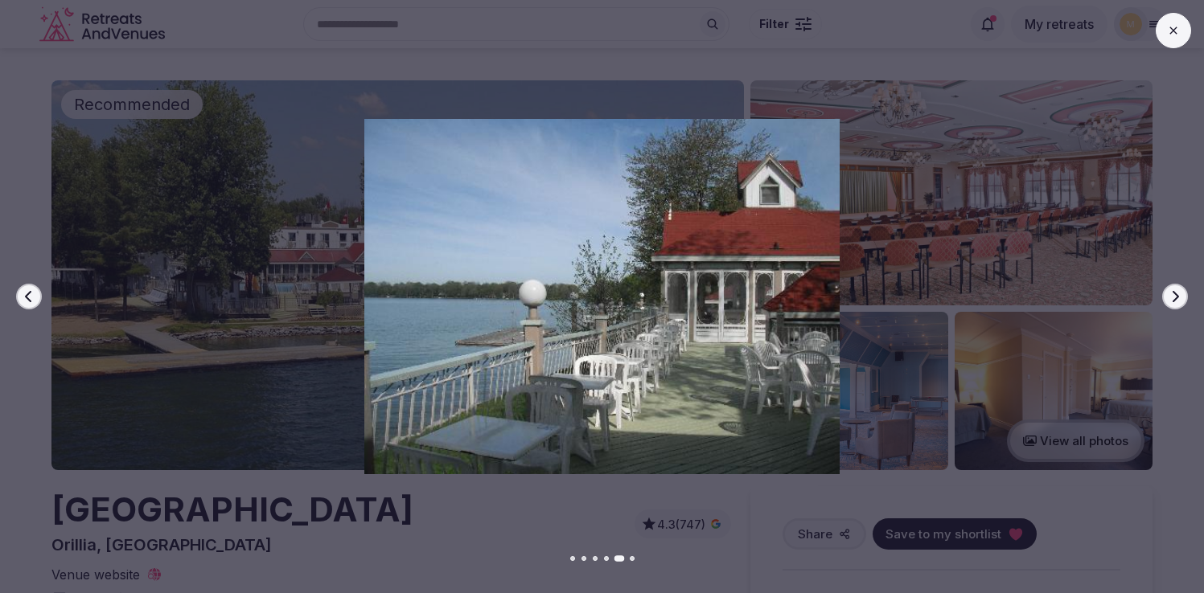
click at [1179, 292] on icon "button" at bounding box center [1174, 296] width 13 height 13
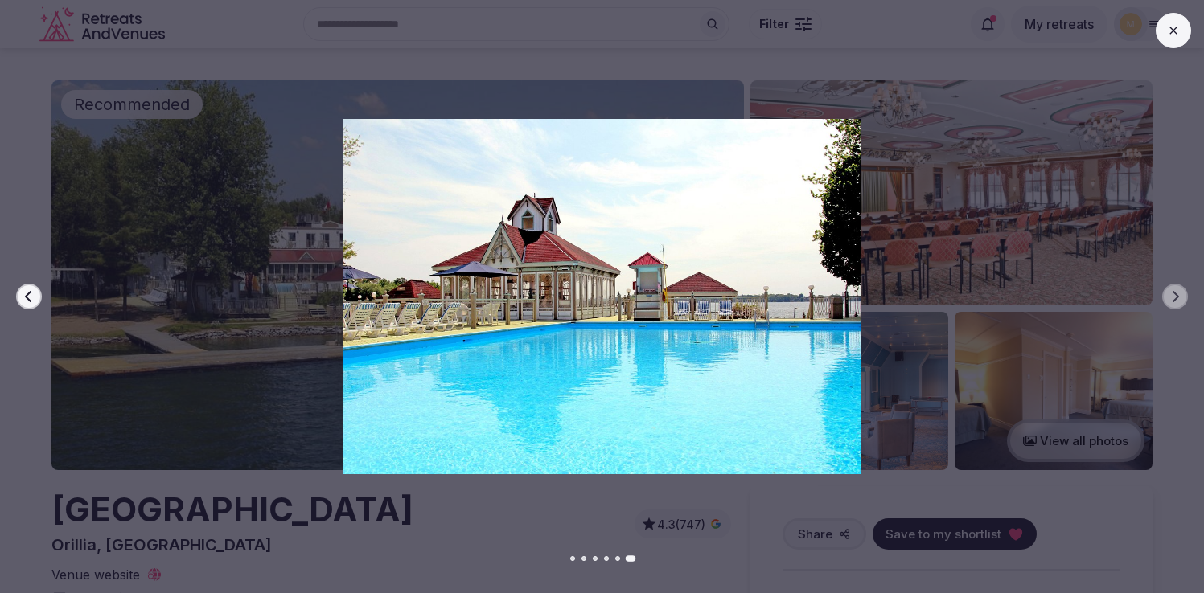
click at [38, 300] on button "Previous slide" at bounding box center [29, 297] width 26 height 26
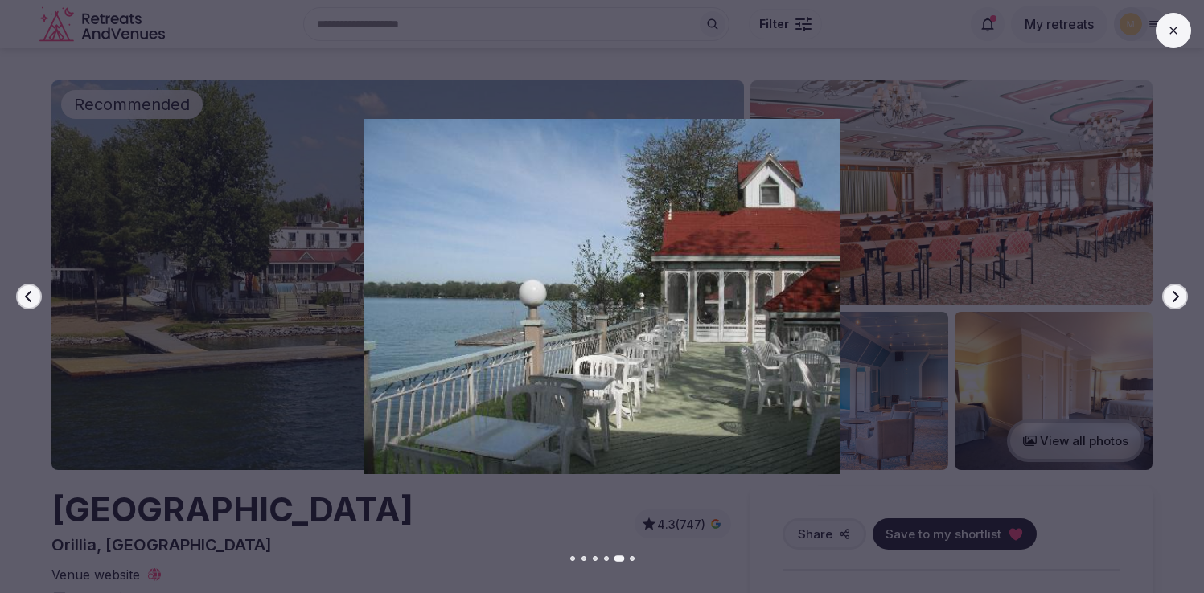
click at [38, 300] on button "Previous slide" at bounding box center [29, 297] width 26 height 26
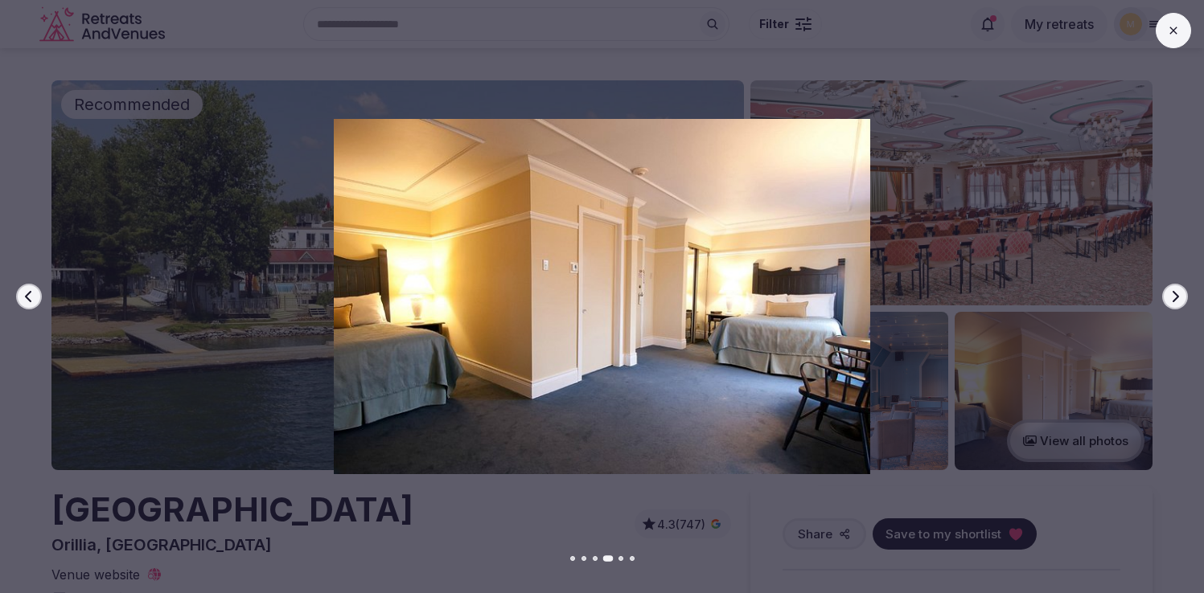
click at [38, 300] on button "Previous slide" at bounding box center [29, 297] width 26 height 26
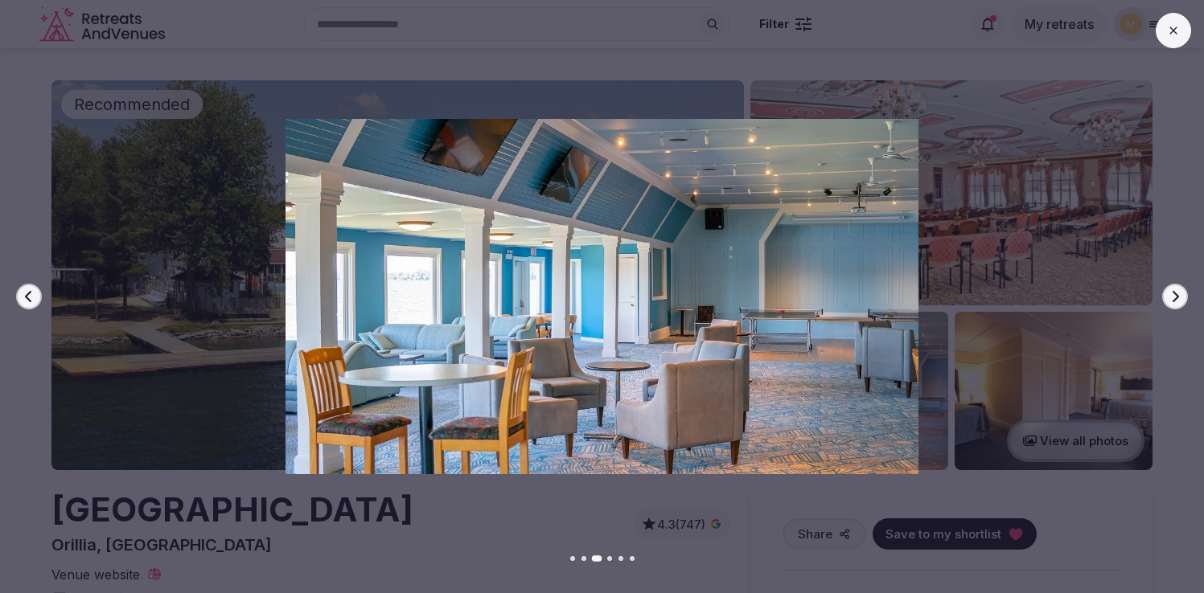
click at [38, 300] on button "Previous slide" at bounding box center [29, 297] width 26 height 26
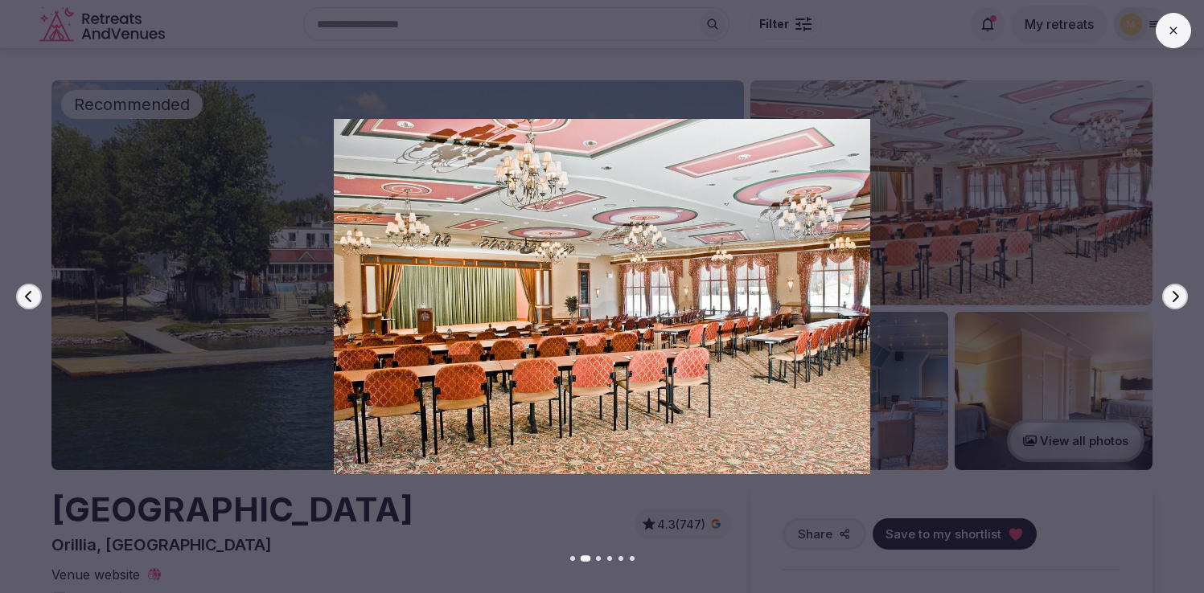
click at [1165, 35] on button at bounding box center [1172, 30] width 35 height 35
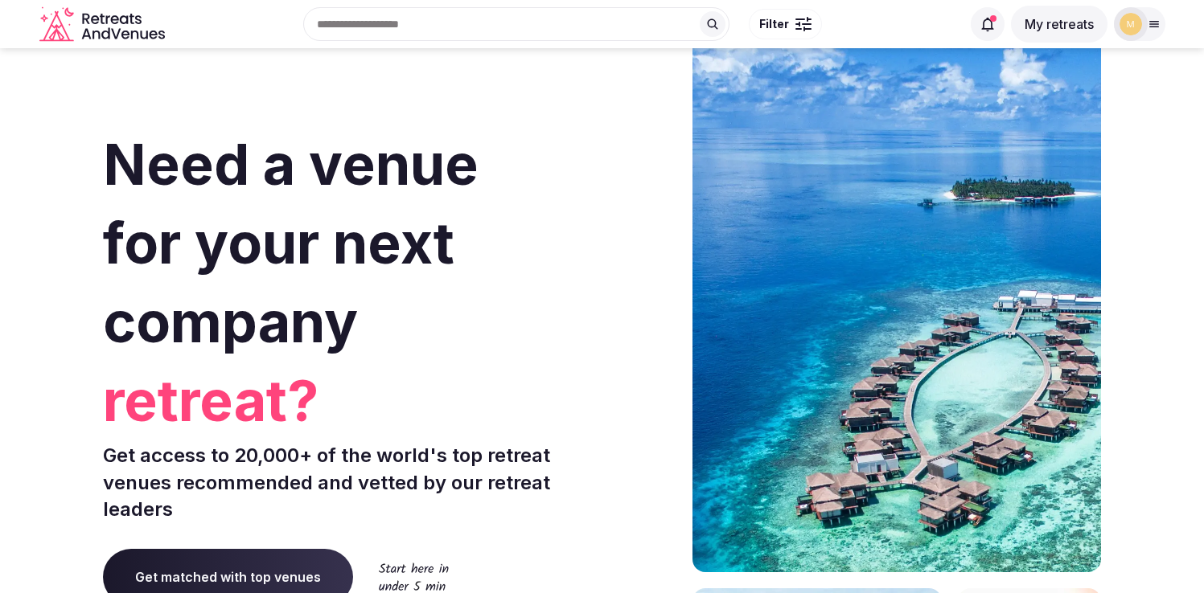
click at [1052, 27] on button "My retreats" at bounding box center [1059, 24] width 96 height 37
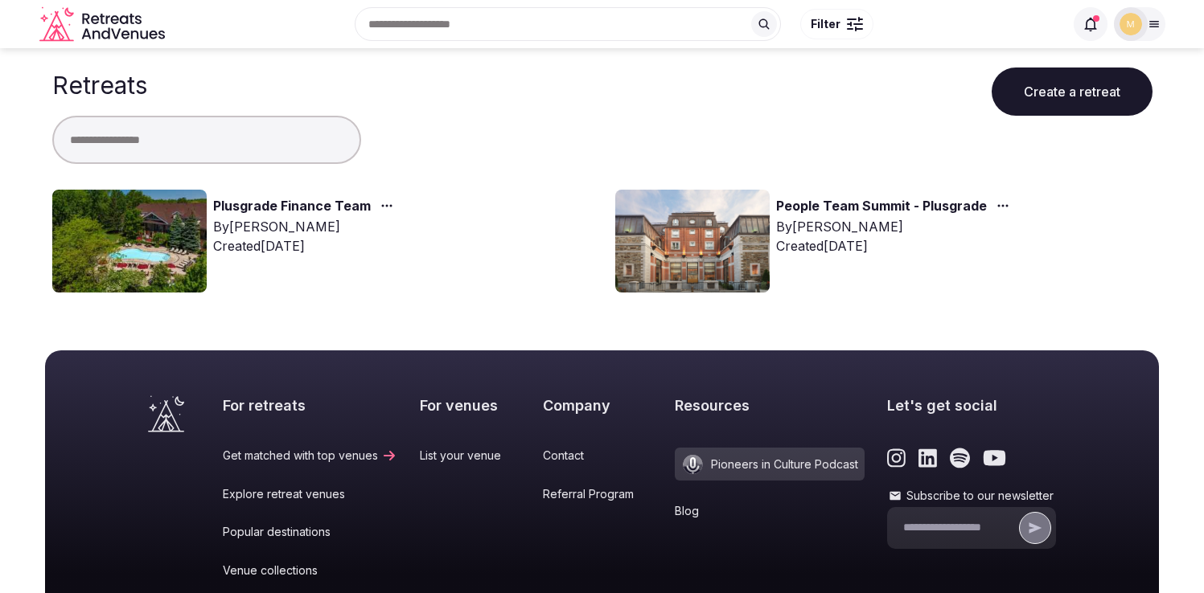
click at [256, 208] on link "Plusgrade Finance Team" at bounding box center [292, 206] width 158 height 21
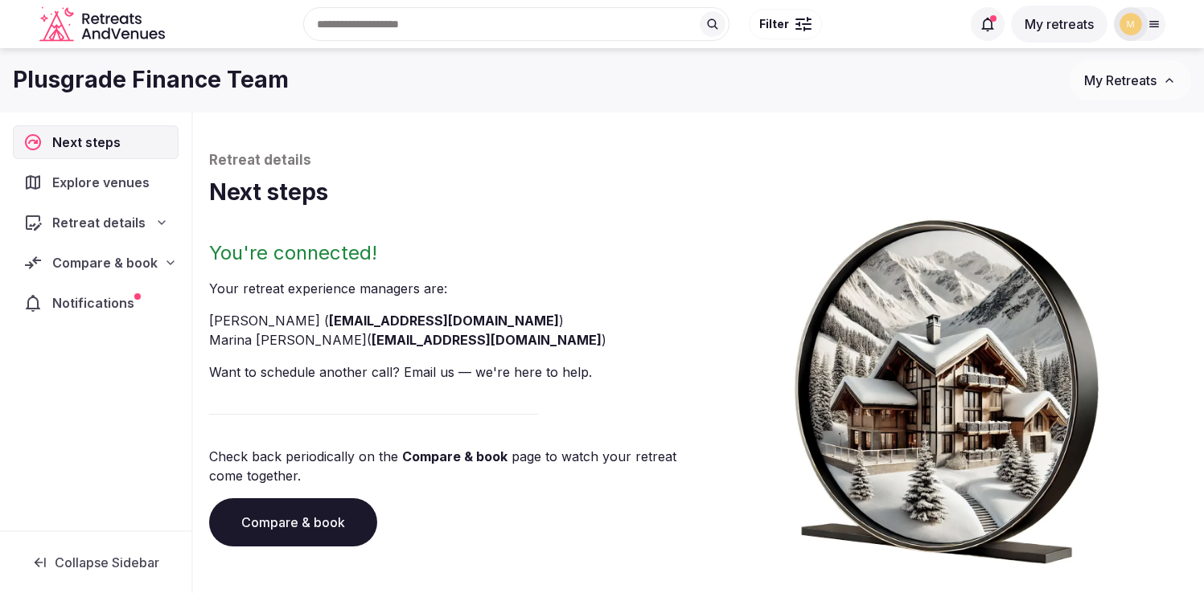
click at [110, 271] on span "Compare & book" at bounding box center [104, 262] width 105 height 19
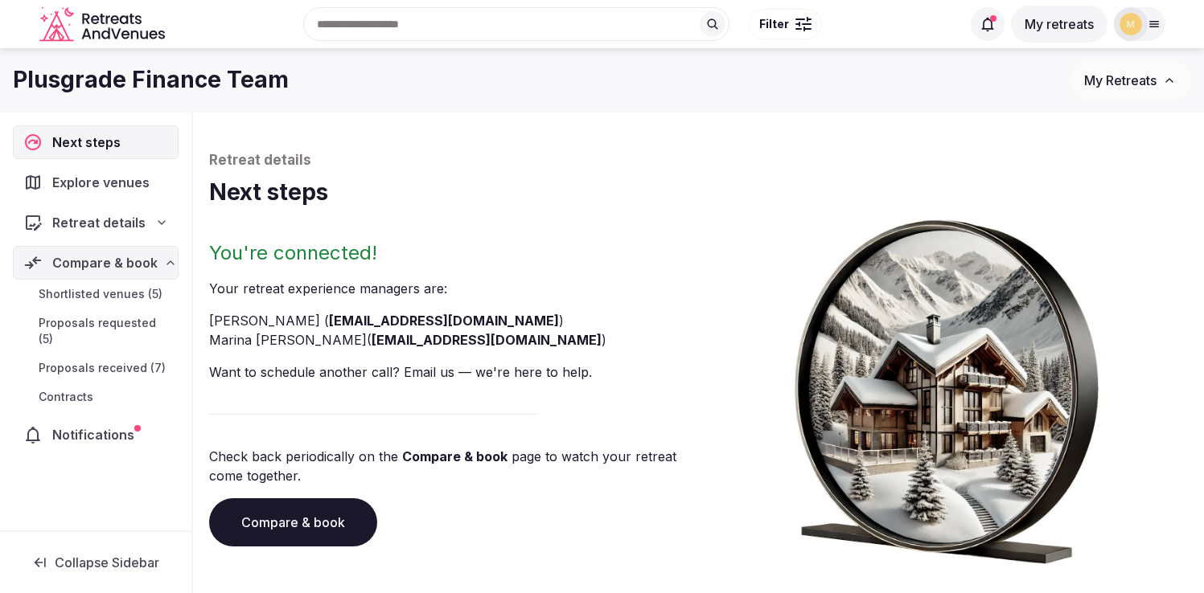
click at [69, 360] on span "Proposals received (7)" at bounding box center [102, 368] width 127 height 16
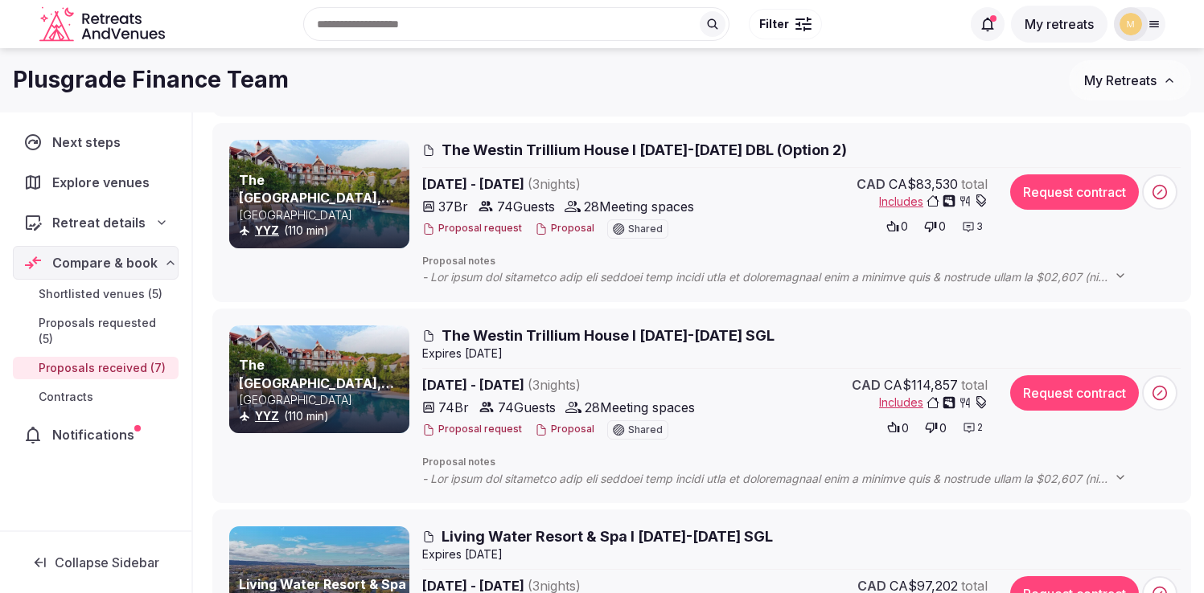
scroll to position [681, 0]
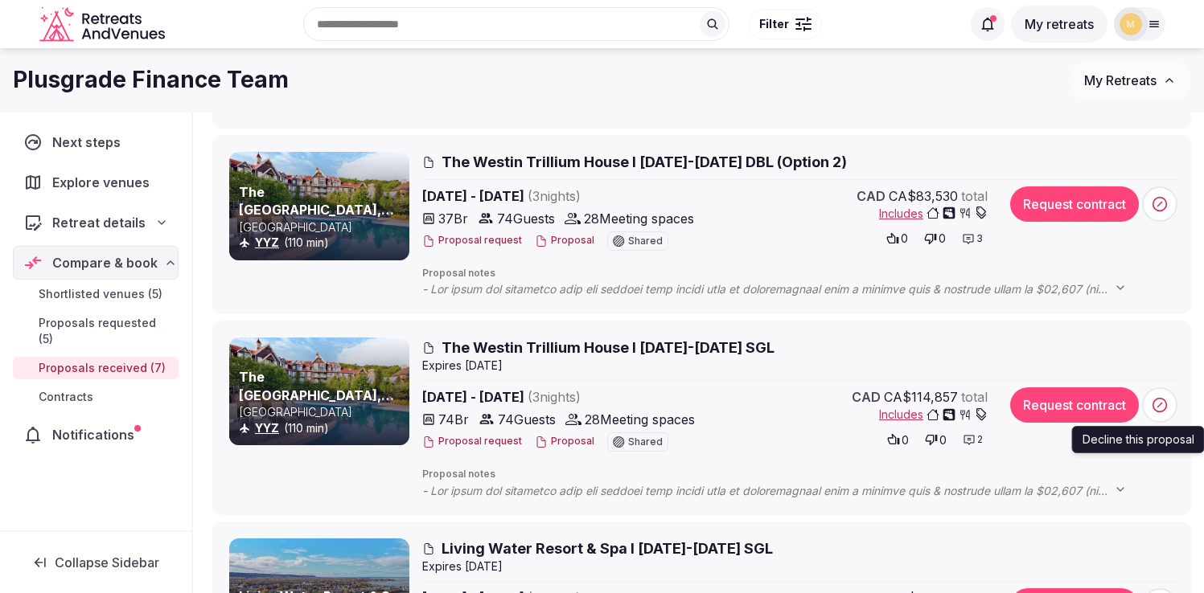
click at [1163, 403] on icon at bounding box center [1159, 405] width 16 height 16
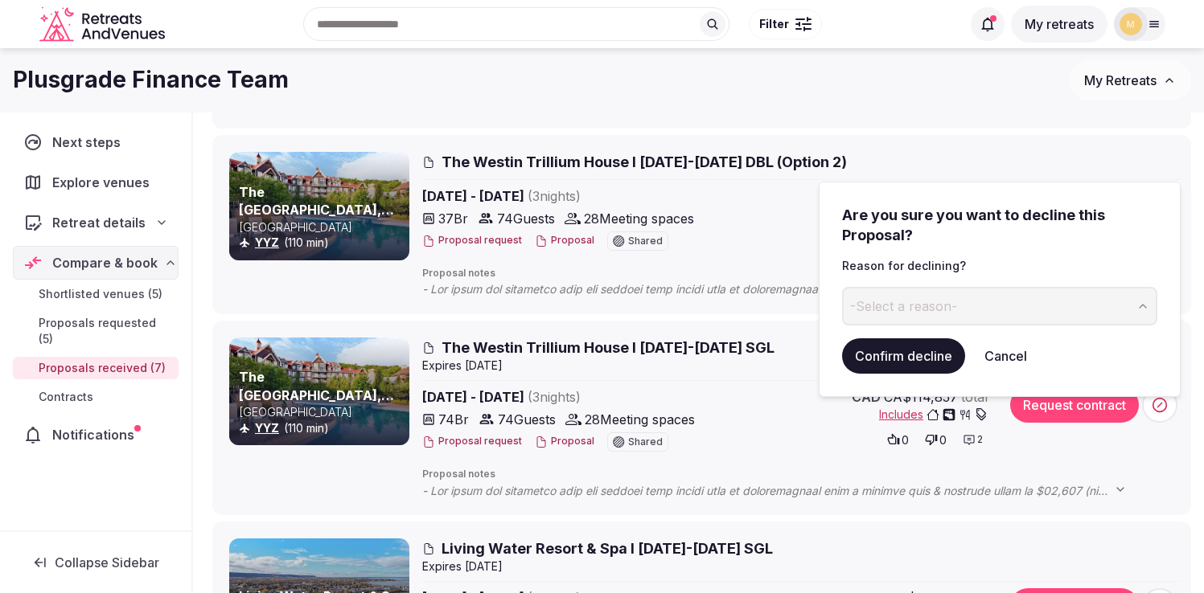
click at [986, 310] on button "-Select a reason-" at bounding box center [999, 306] width 315 height 39
click at [888, 355] on button "Confirm decline" at bounding box center [903, 355] width 123 height 35
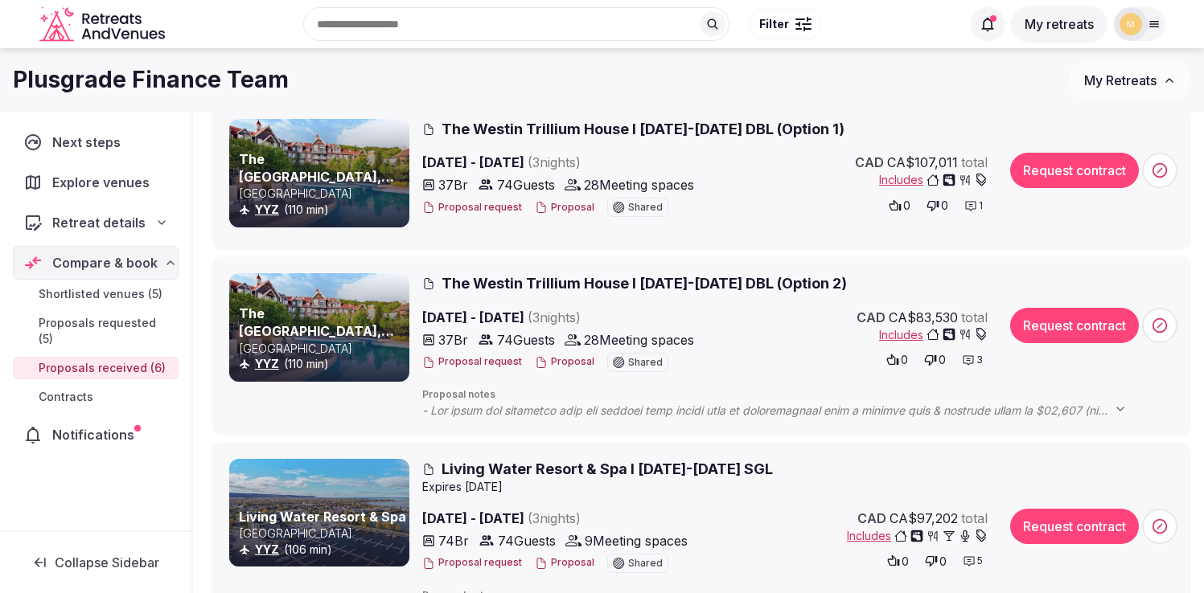
scroll to position [541, 0]
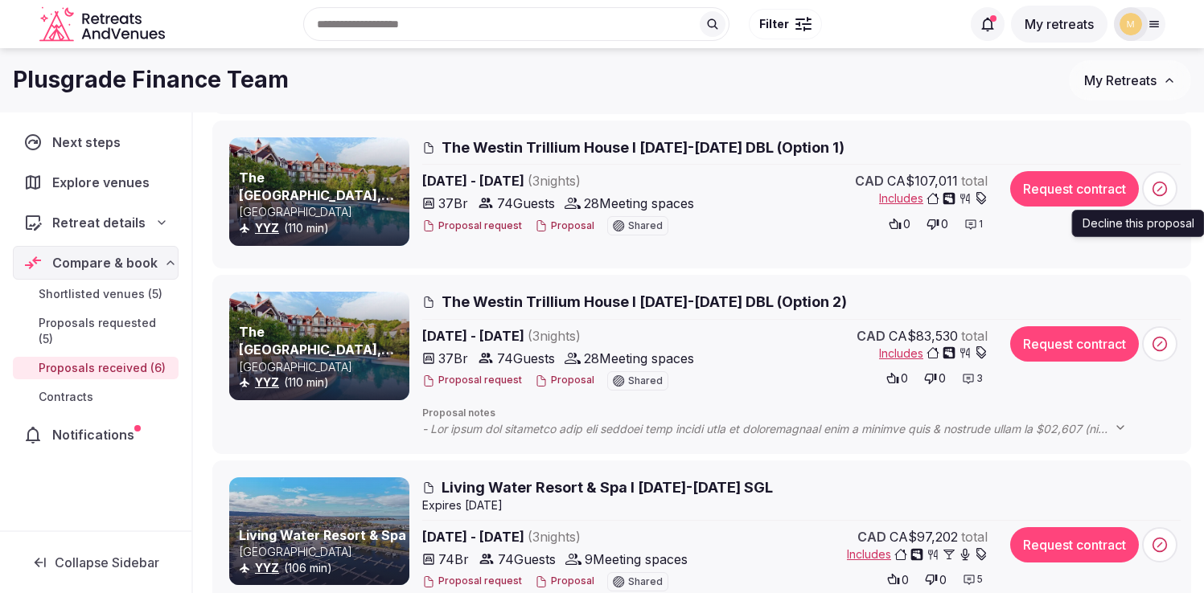
click at [1171, 191] on span at bounding box center [1159, 188] width 35 height 35
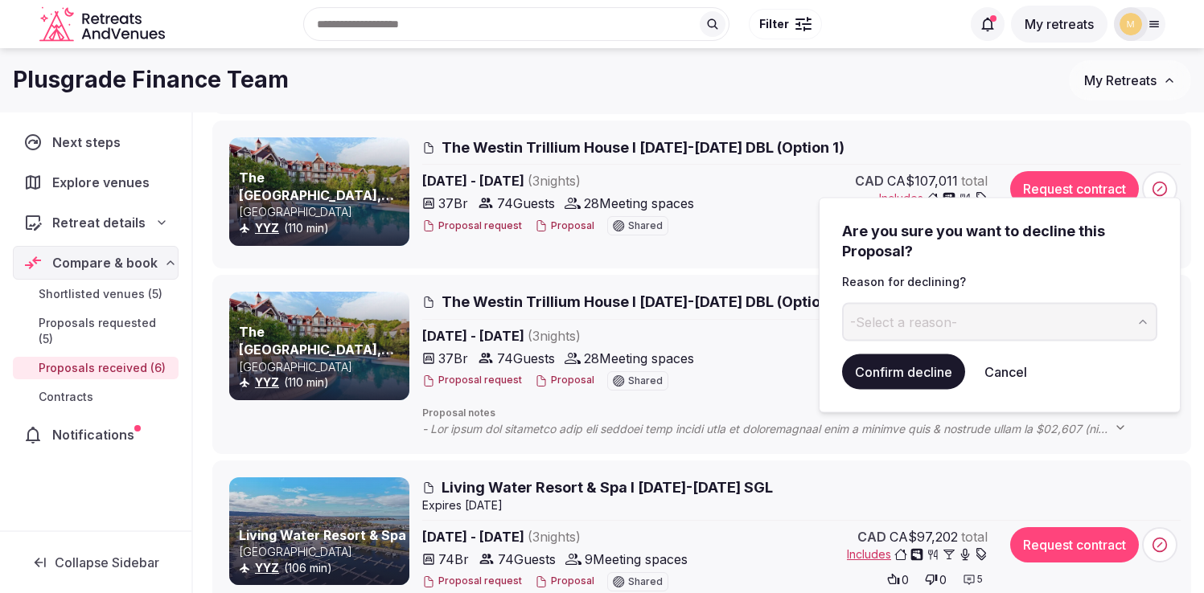
click at [899, 333] on button "-Select a reason-" at bounding box center [999, 321] width 315 height 39
click at [896, 379] on button "Confirm decline" at bounding box center [903, 371] width 123 height 35
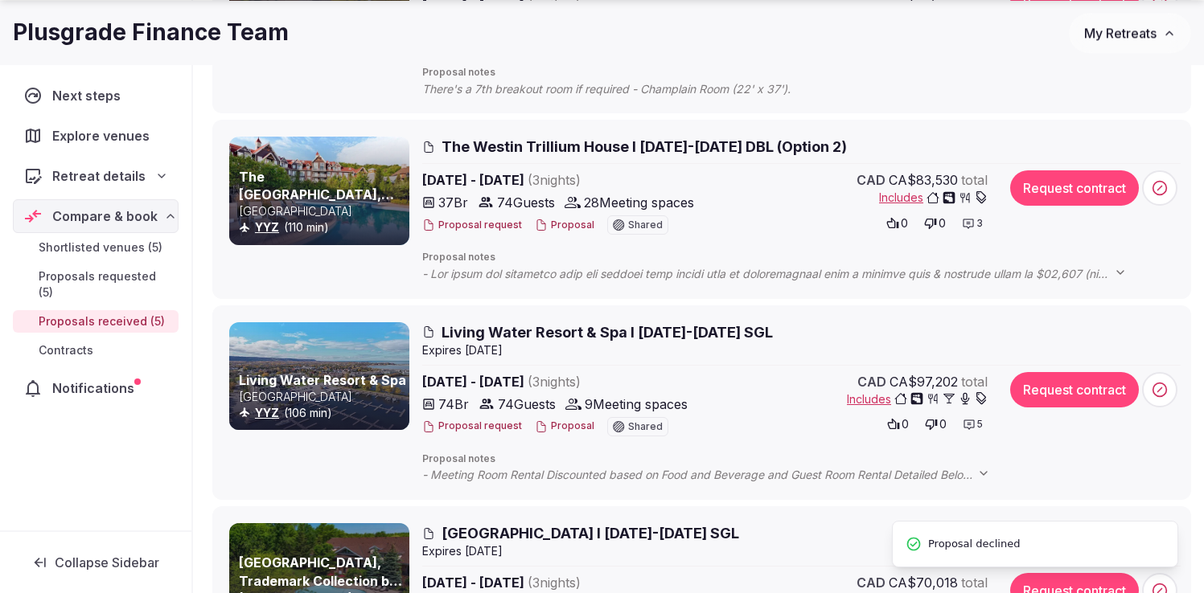
scroll to position [551, 0]
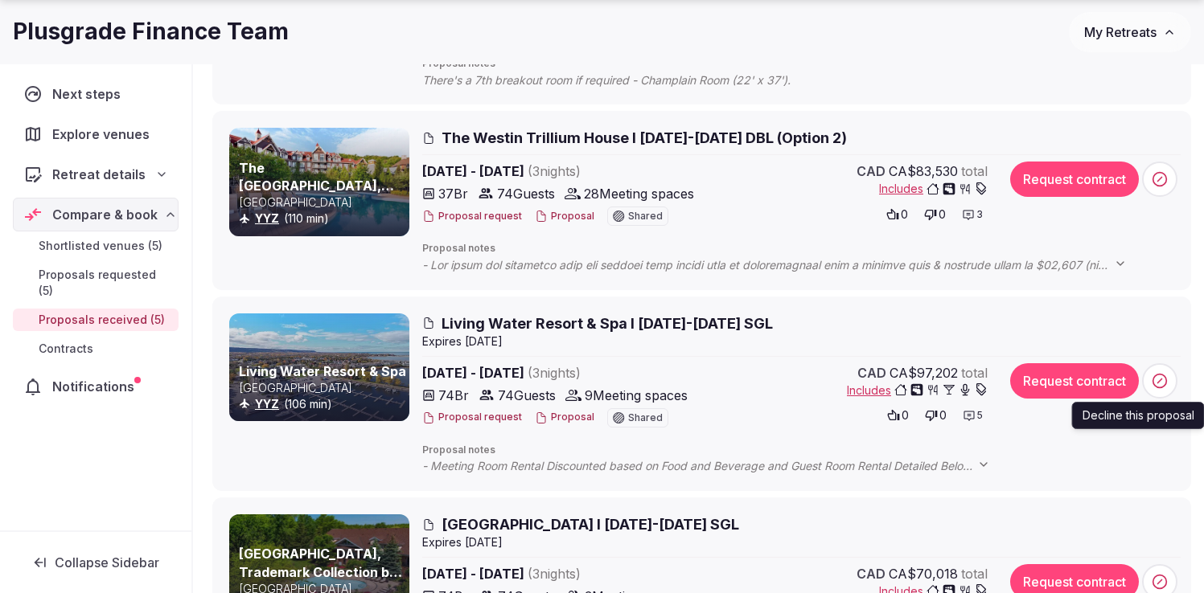
click at [1171, 383] on span at bounding box center [1159, 380] width 35 height 35
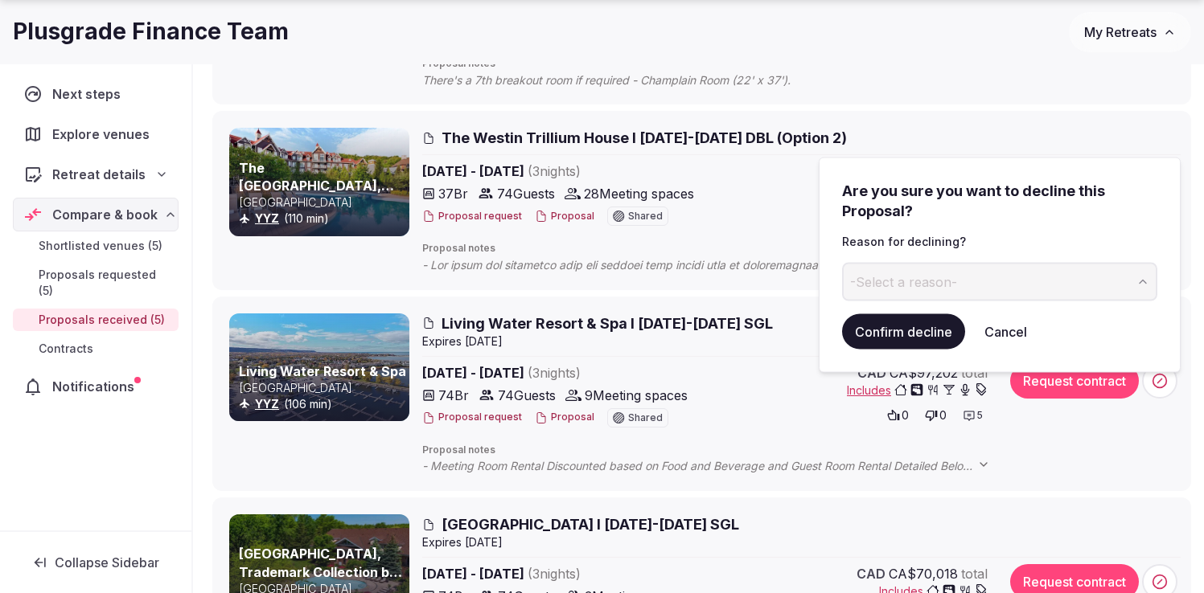
click at [902, 281] on span "-Select a reason-" at bounding box center [903, 282] width 107 height 18
click at [892, 328] on button "Confirm decline" at bounding box center [903, 331] width 123 height 35
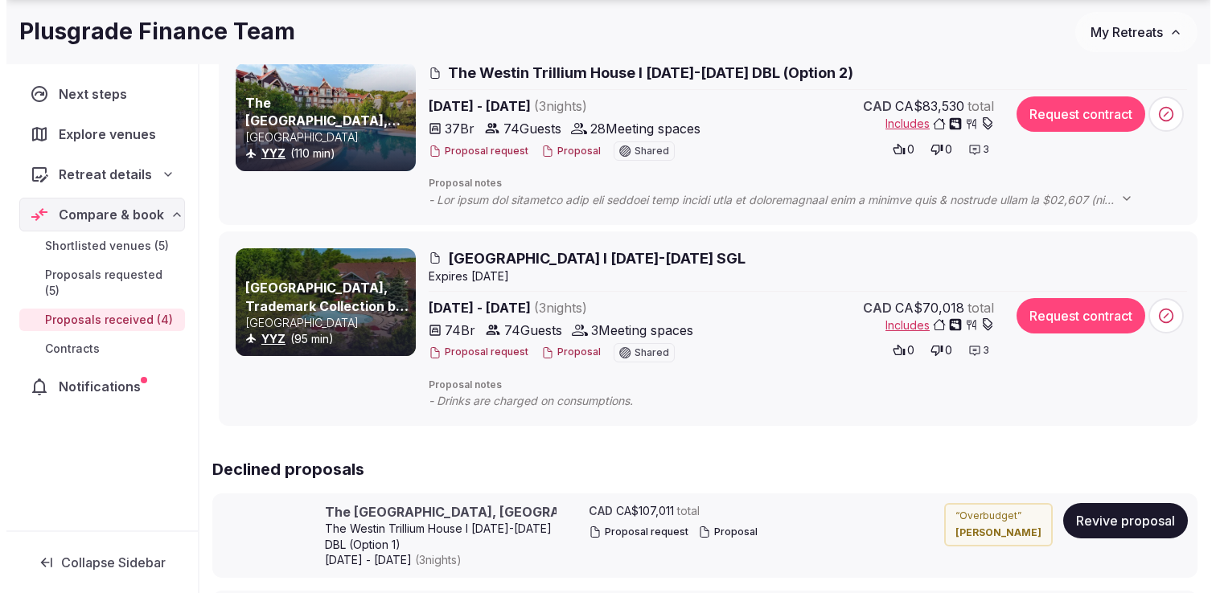
scroll to position [617, 0]
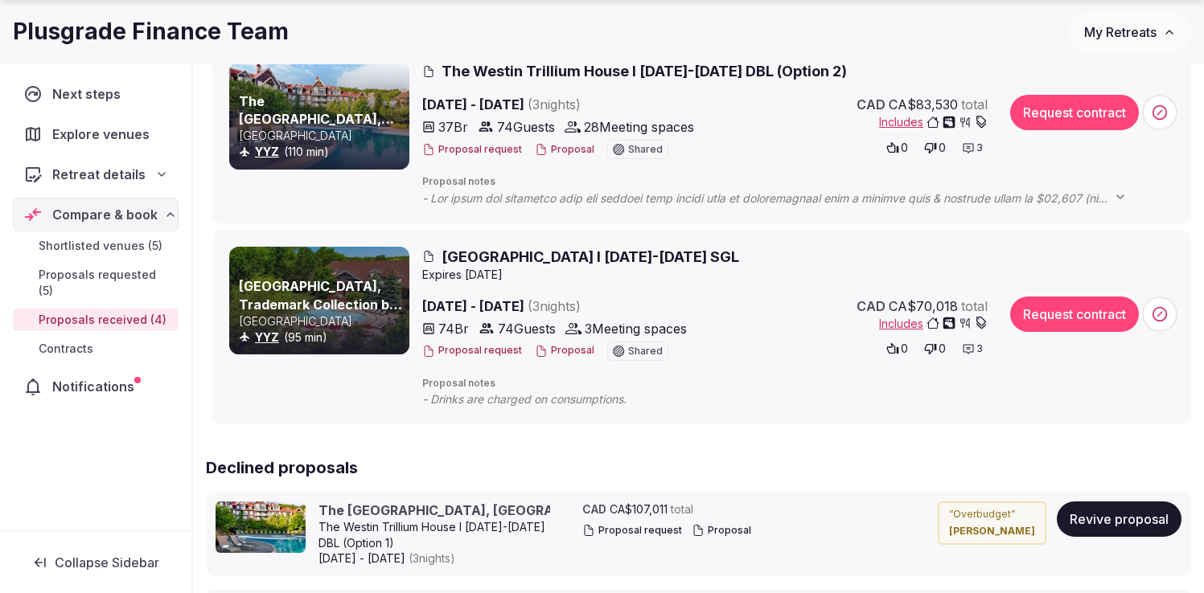
click at [510, 257] on span "Georgian Bay Hotel I 16-19th Feb 2026 SGL" at bounding box center [589, 257] width 297 height 20
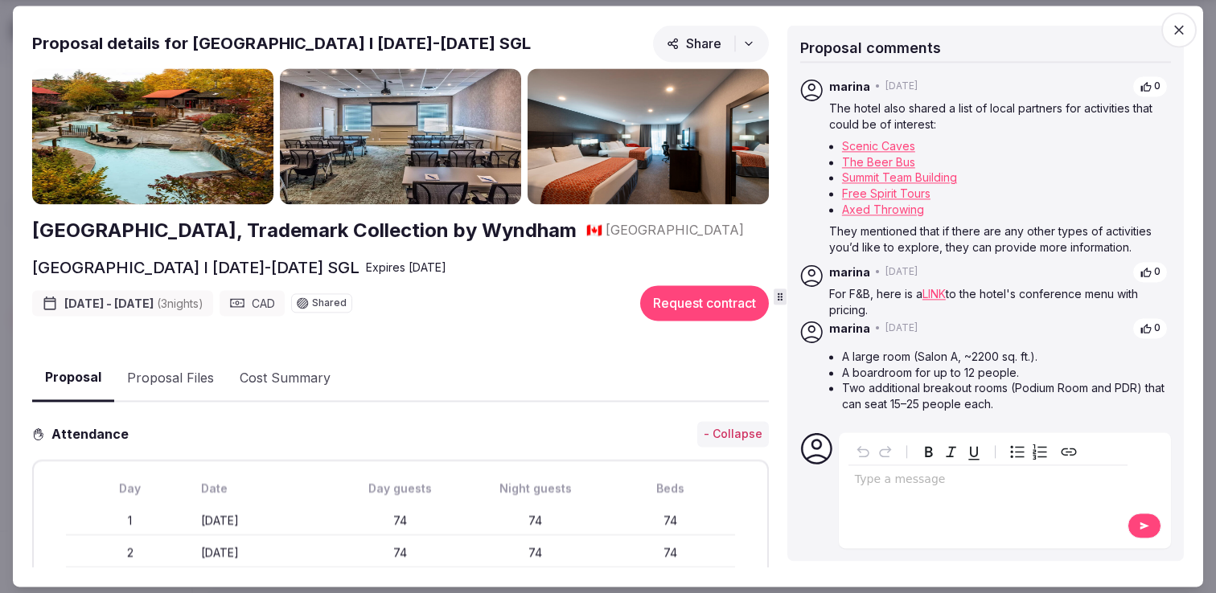
click at [1181, 34] on icon "button" at bounding box center [1179, 30] width 16 height 16
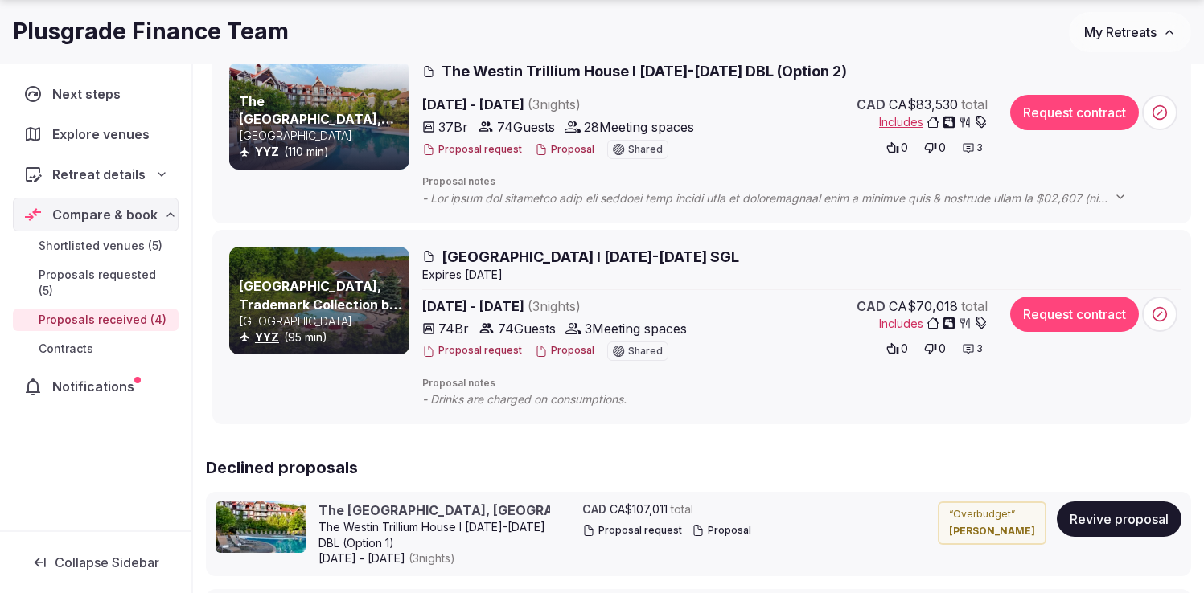
click at [305, 310] on link "[GEOGRAPHIC_DATA], Trademark Collection by Wyndham" at bounding box center [320, 304] width 163 height 52
click at [486, 355] on button "Proposal request" at bounding box center [472, 351] width 100 height 14
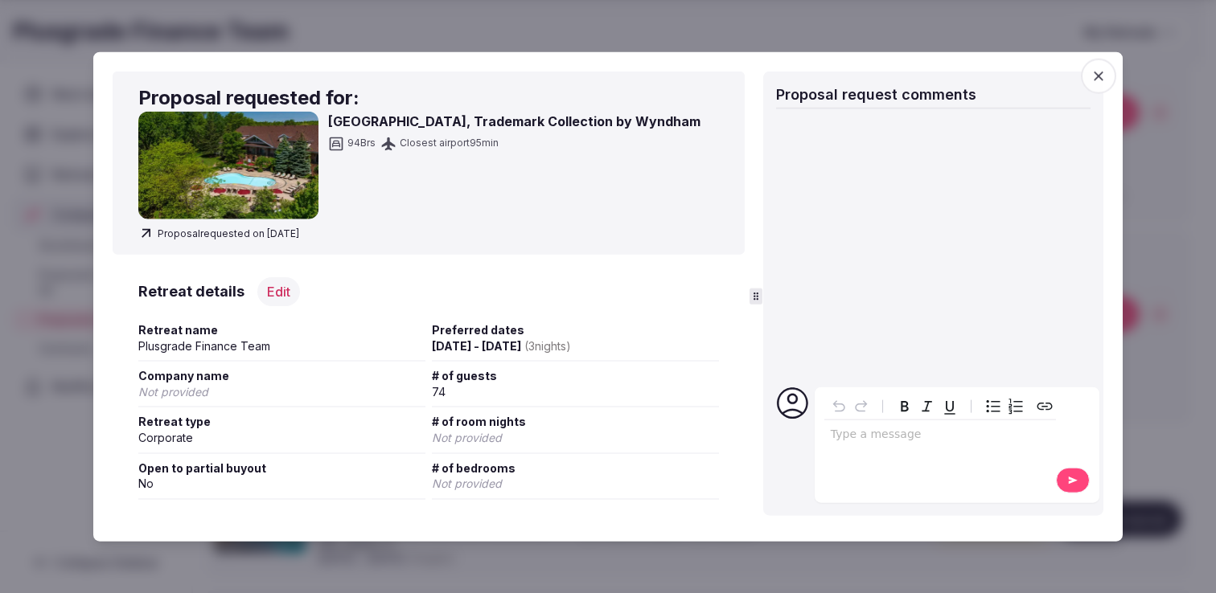
scroll to position [0, 0]
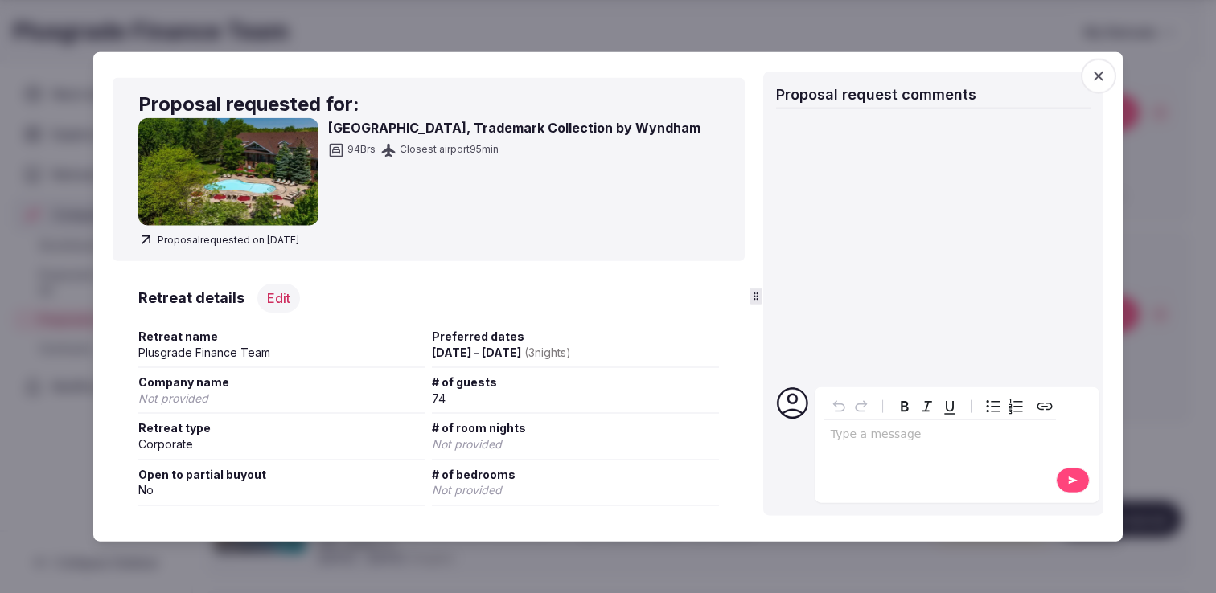
click at [1086, 72] on span "button" at bounding box center [1098, 76] width 35 height 35
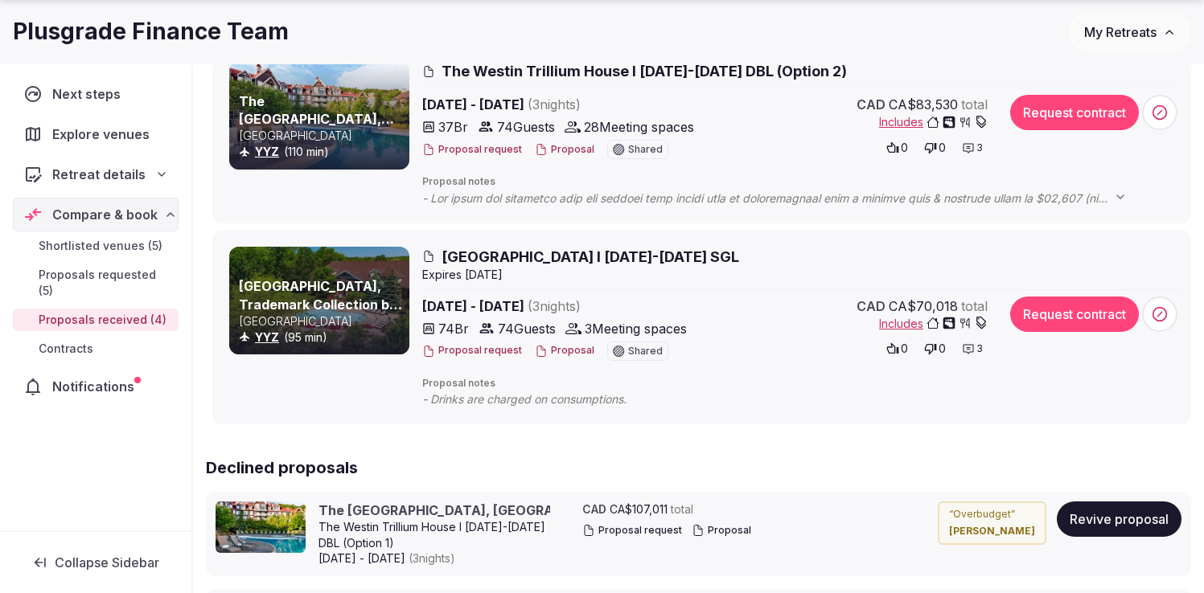
click at [557, 352] on button "Proposal" at bounding box center [564, 351] width 59 height 14
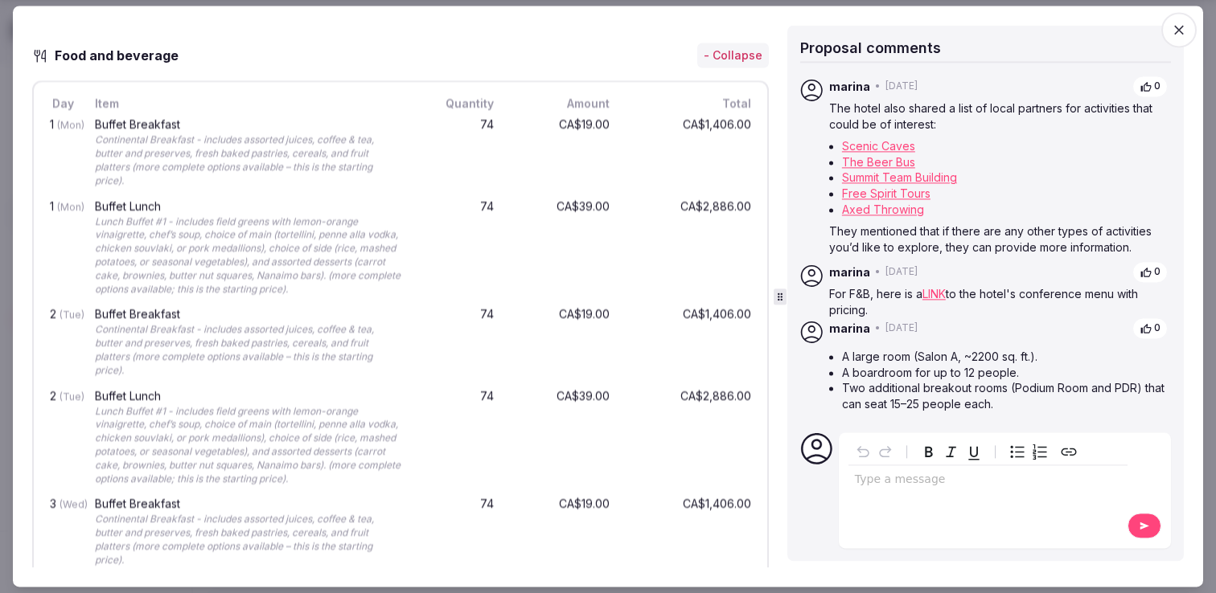
scroll to position [1473, 0]
drag, startPoint x: 88, startPoint y: 120, endPoint x: 242, endPoint y: 123, distance: 154.4
click at [242, 124] on div "1 (Mon) Buffet Breakfast Continental Breakfast - includes assorted juices, coff…" at bounding box center [401, 152] width 708 height 81
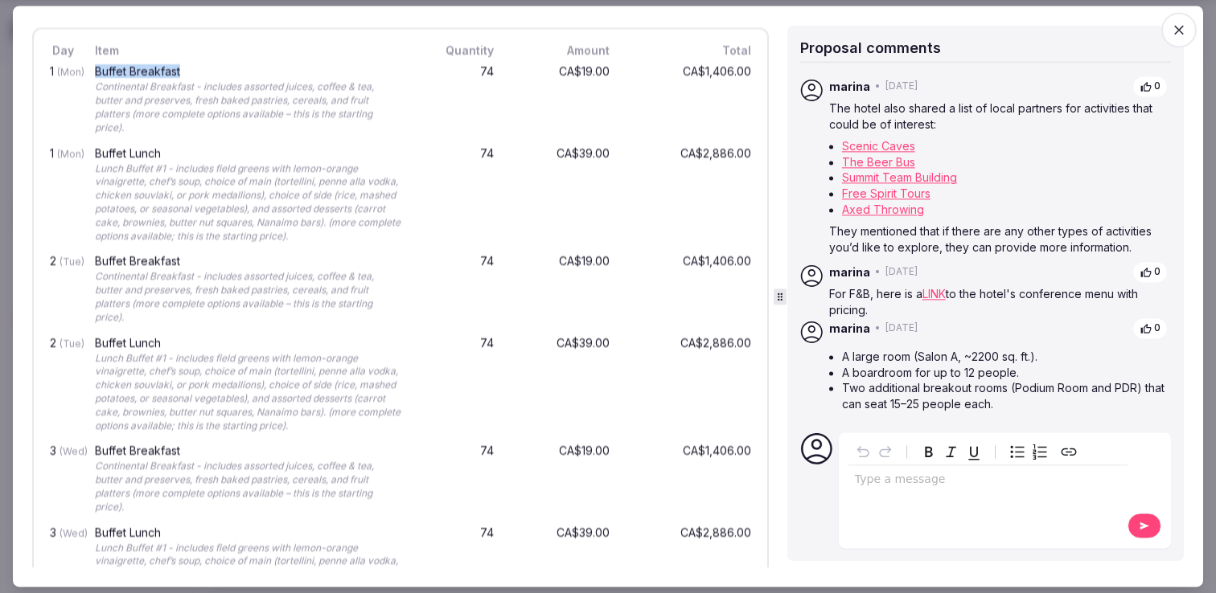
scroll to position [1526, 0]
click at [199, 395] on div "Lunch Buffet #1 - includes field greens with lemon-orange vinaigrette, chef’s s…" at bounding box center [249, 391] width 309 height 81
click at [436, 193] on div "74" at bounding box center [458, 194] width 77 height 102
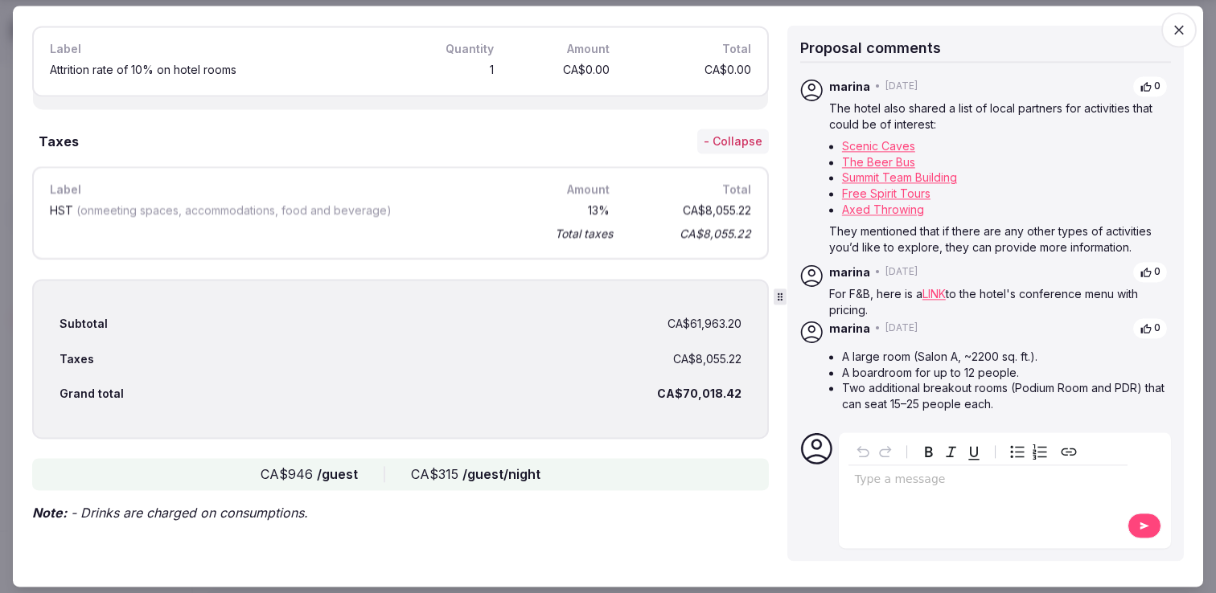
scroll to position [2454, 0]
click at [884, 162] on link "The Beer Bus" at bounding box center [878, 162] width 73 height 14
click at [880, 148] on link "Scenic Caves" at bounding box center [878, 147] width 73 height 14
click at [872, 178] on link "Summit Team Building" at bounding box center [899, 178] width 115 height 14
click at [873, 198] on link "Free Spirit Tours" at bounding box center [886, 194] width 88 height 14
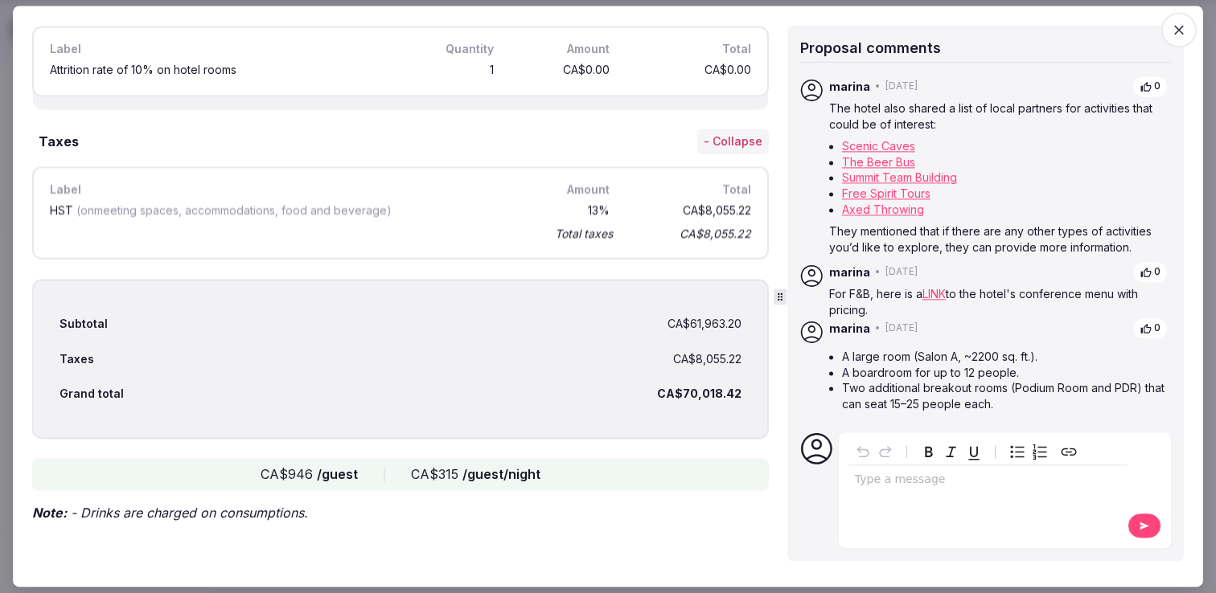
click at [884, 211] on link "Axed Throwing" at bounding box center [883, 210] width 82 height 14
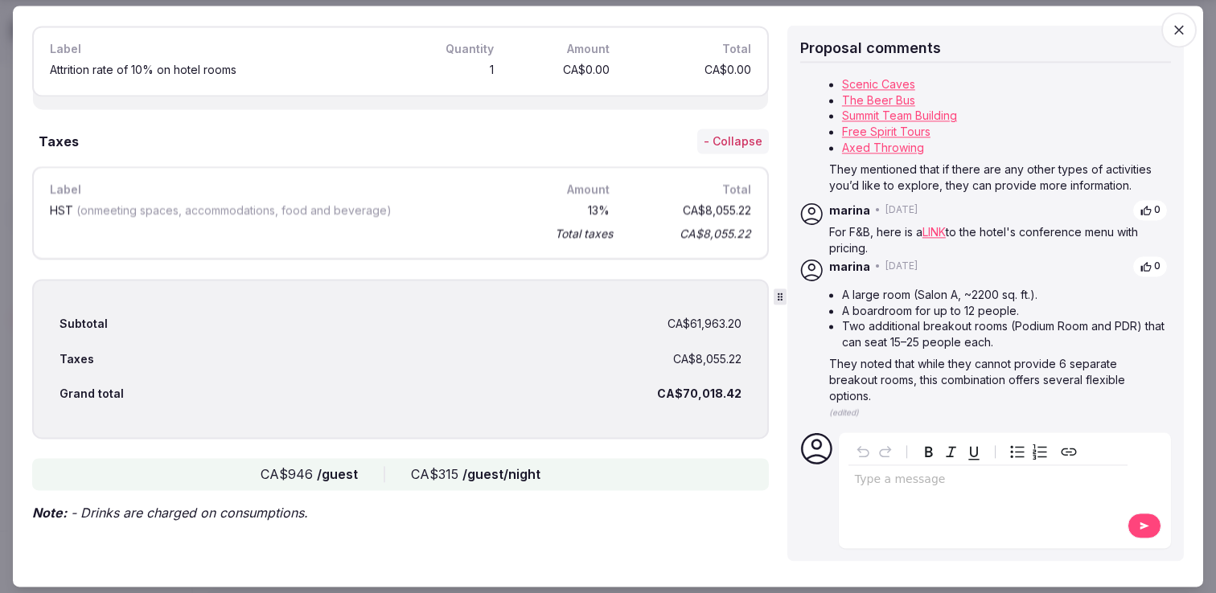
click at [1183, 23] on icon "button" at bounding box center [1179, 30] width 16 height 16
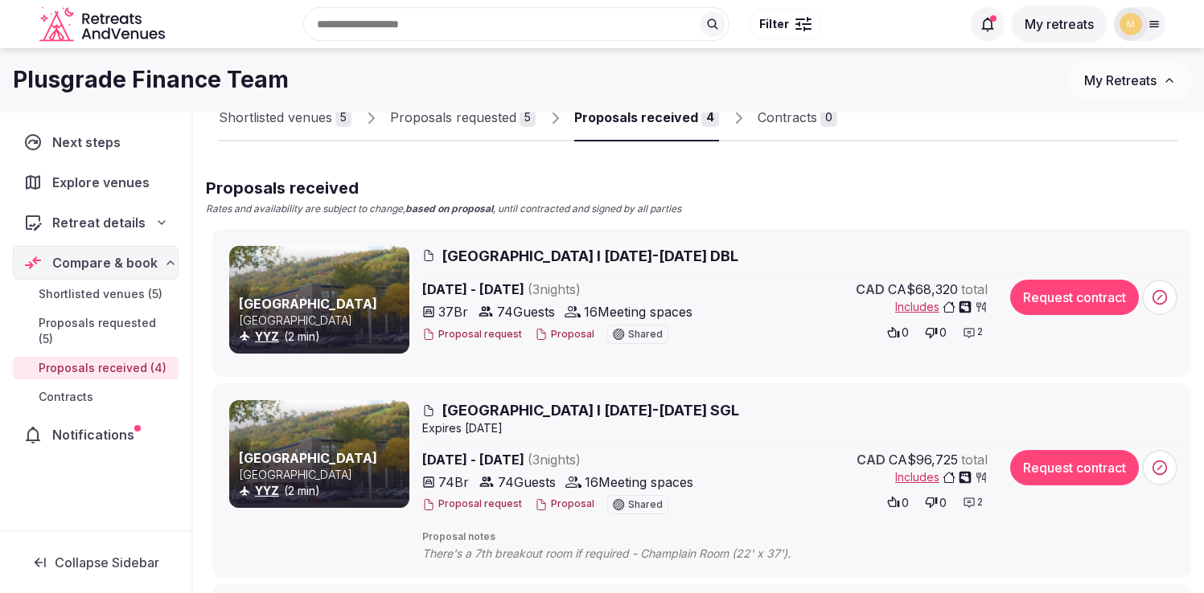
scroll to position [0, 0]
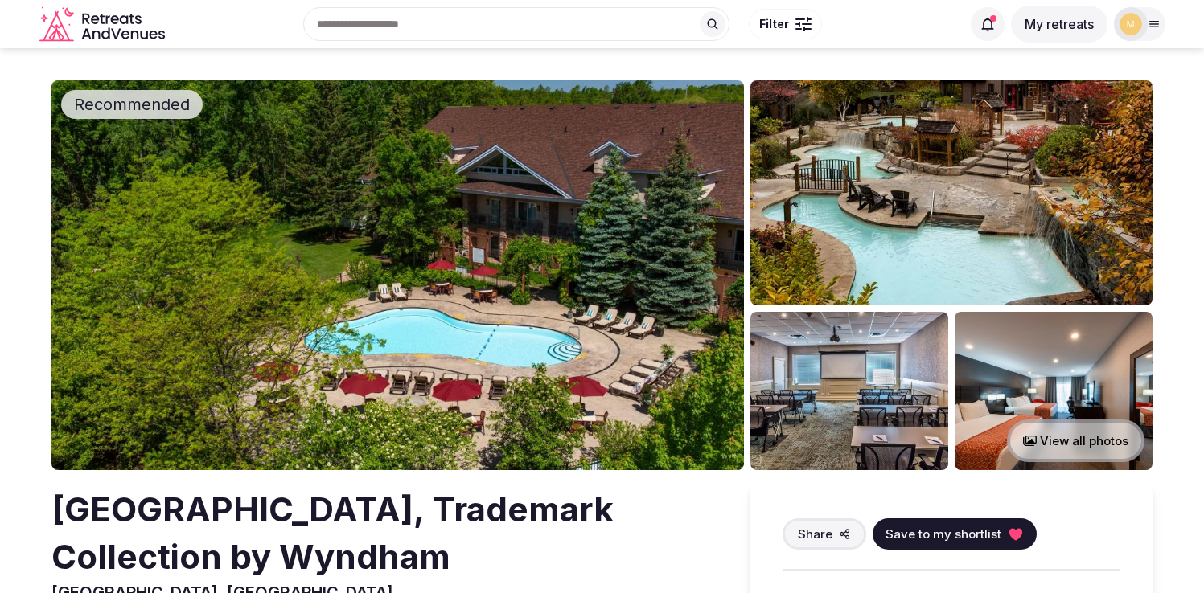
click at [500, 277] on img at bounding box center [397, 275] width 692 height 390
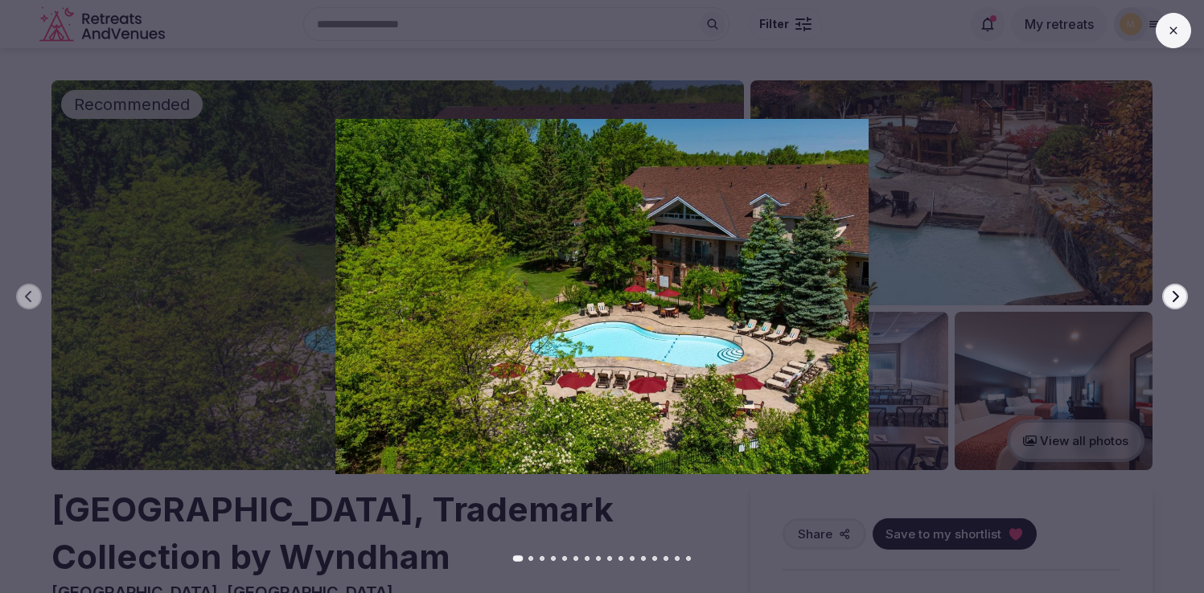
click at [1178, 293] on icon "button" at bounding box center [1174, 296] width 13 height 13
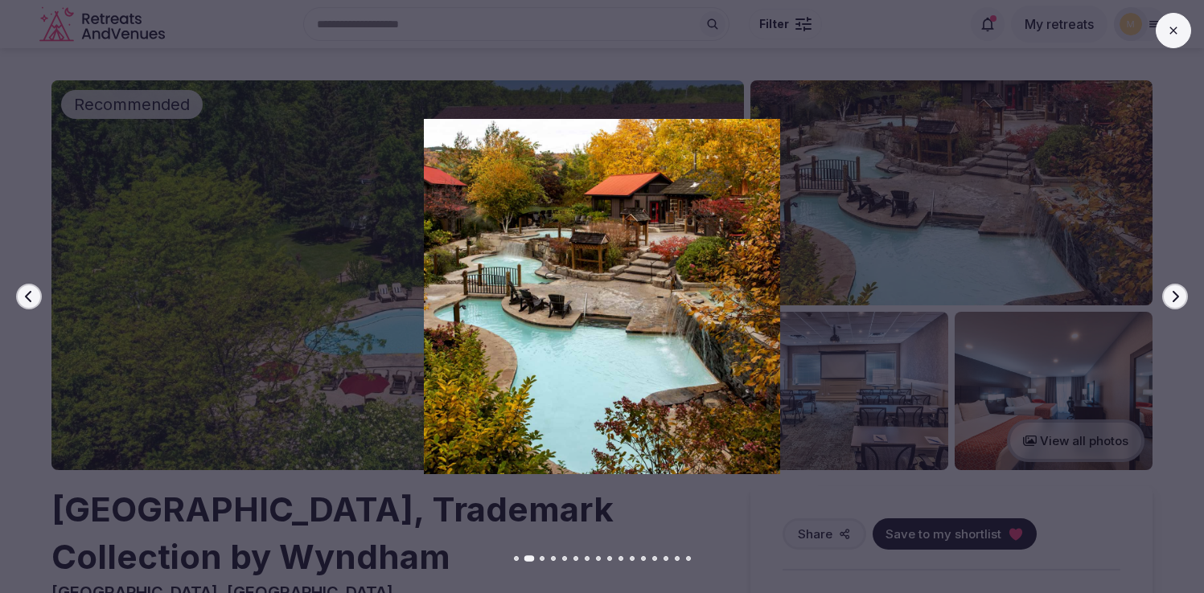
click at [1178, 293] on icon "button" at bounding box center [1174, 296] width 13 height 13
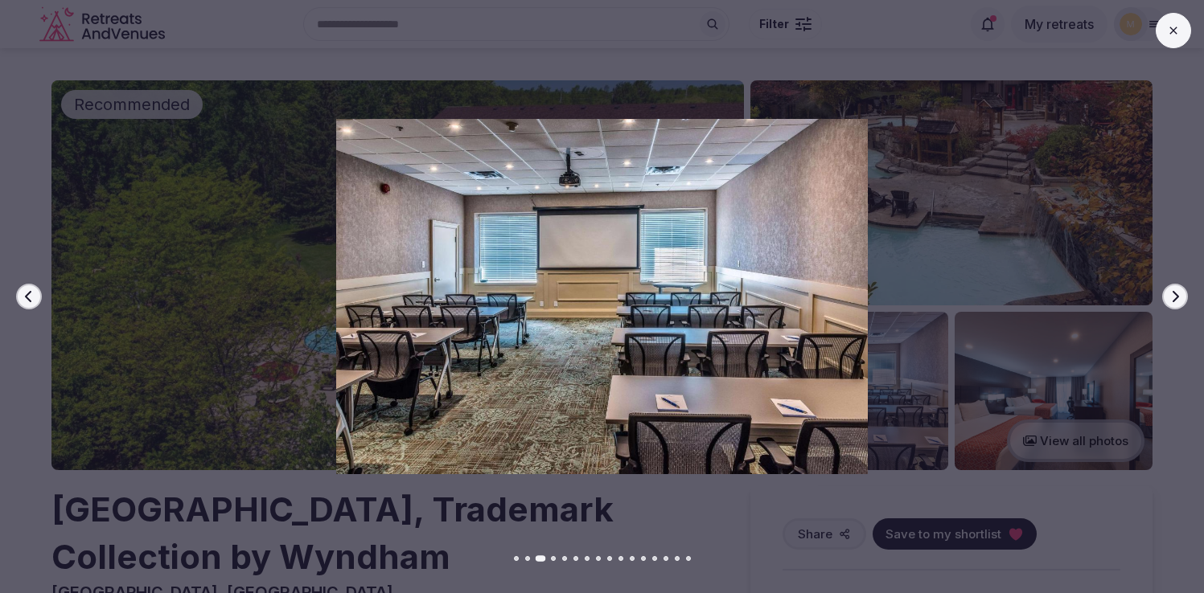
click at [1178, 293] on icon "button" at bounding box center [1174, 296] width 13 height 13
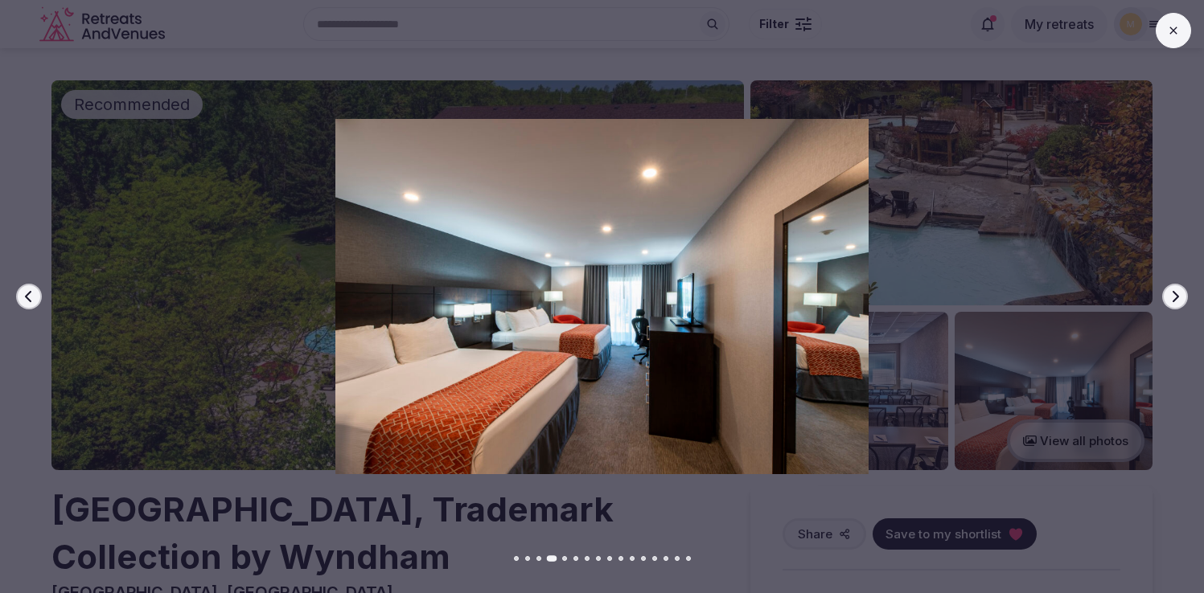
click at [1178, 293] on icon "button" at bounding box center [1174, 296] width 13 height 13
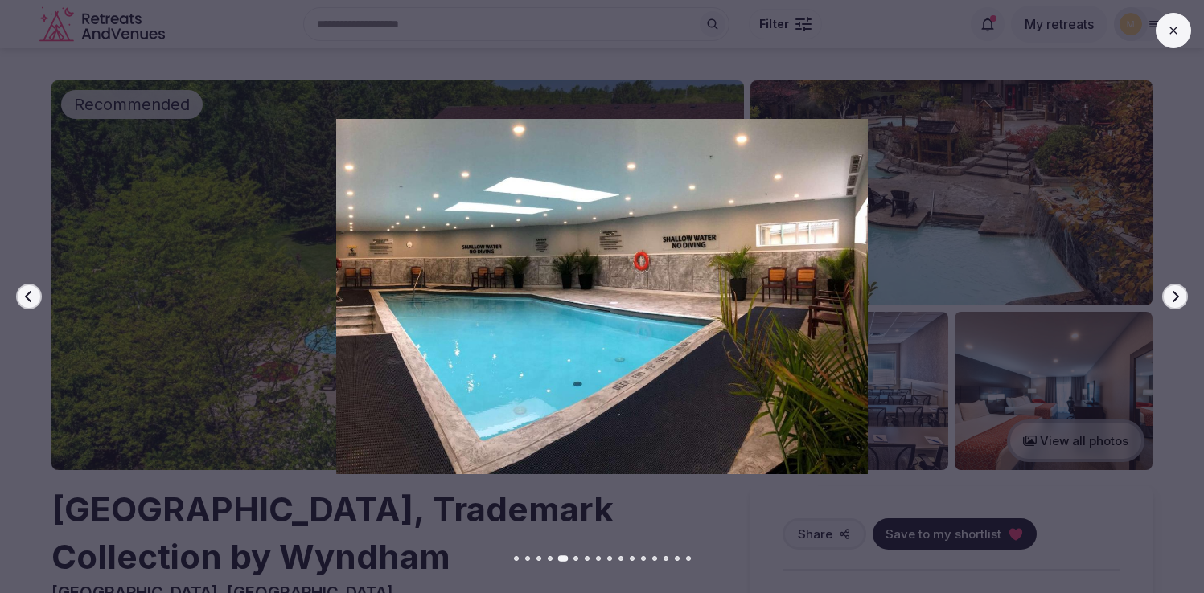
click at [1178, 293] on icon "button" at bounding box center [1174, 296] width 13 height 13
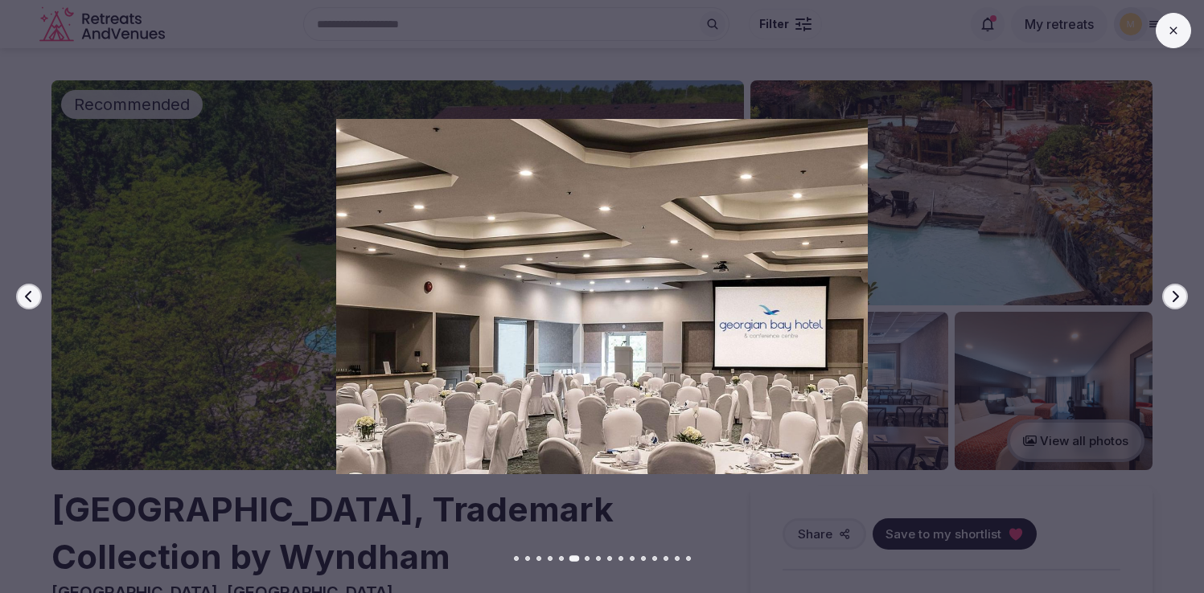
click at [1178, 293] on icon "button" at bounding box center [1174, 296] width 13 height 13
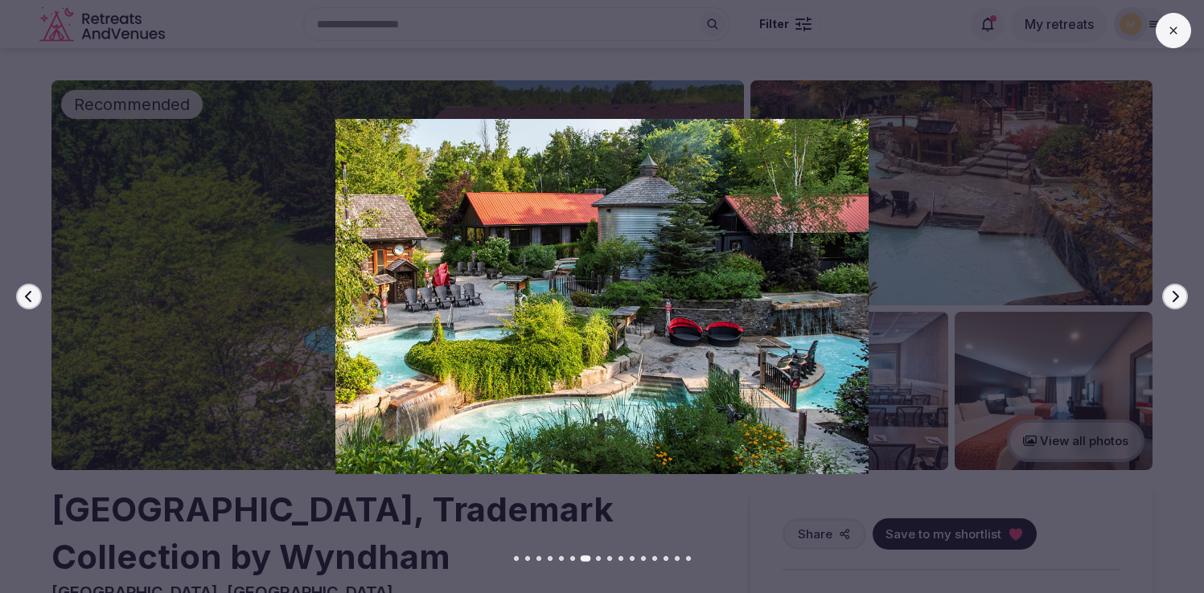
click at [1178, 293] on icon "button" at bounding box center [1174, 296] width 13 height 13
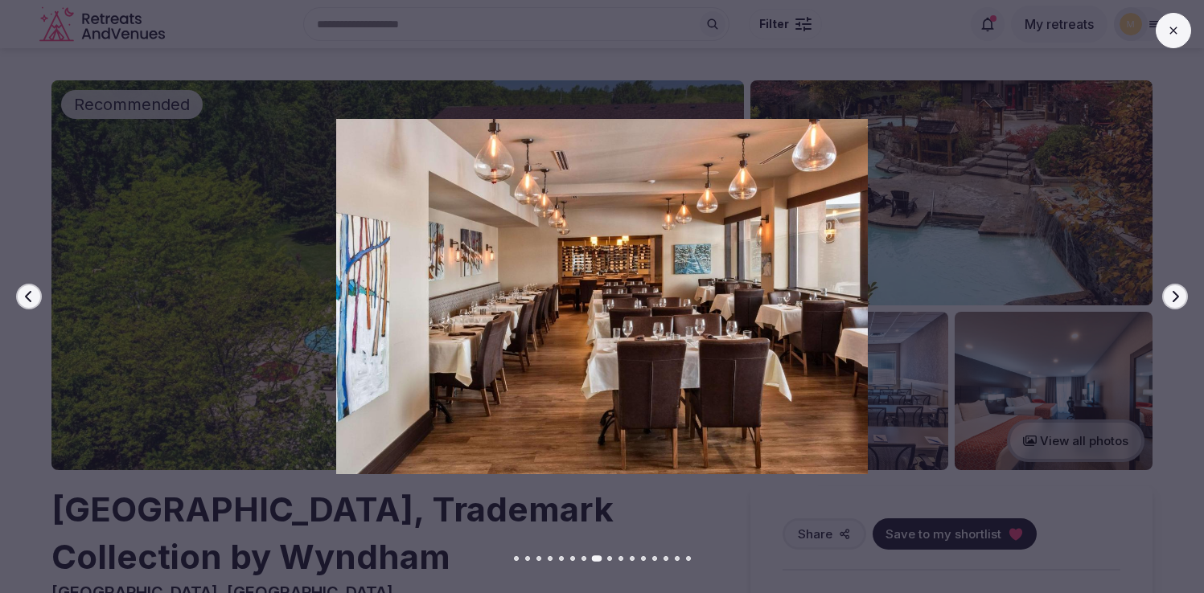
click at [1178, 293] on icon "button" at bounding box center [1174, 296] width 13 height 13
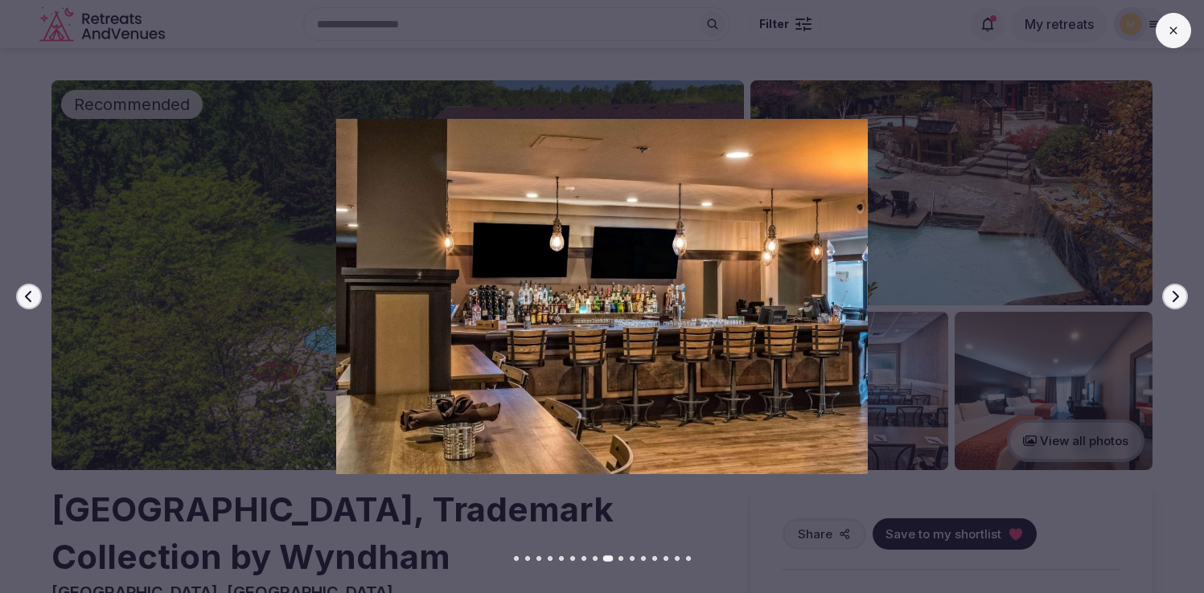
click at [1178, 293] on icon "button" at bounding box center [1174, 296] width 13 height 13
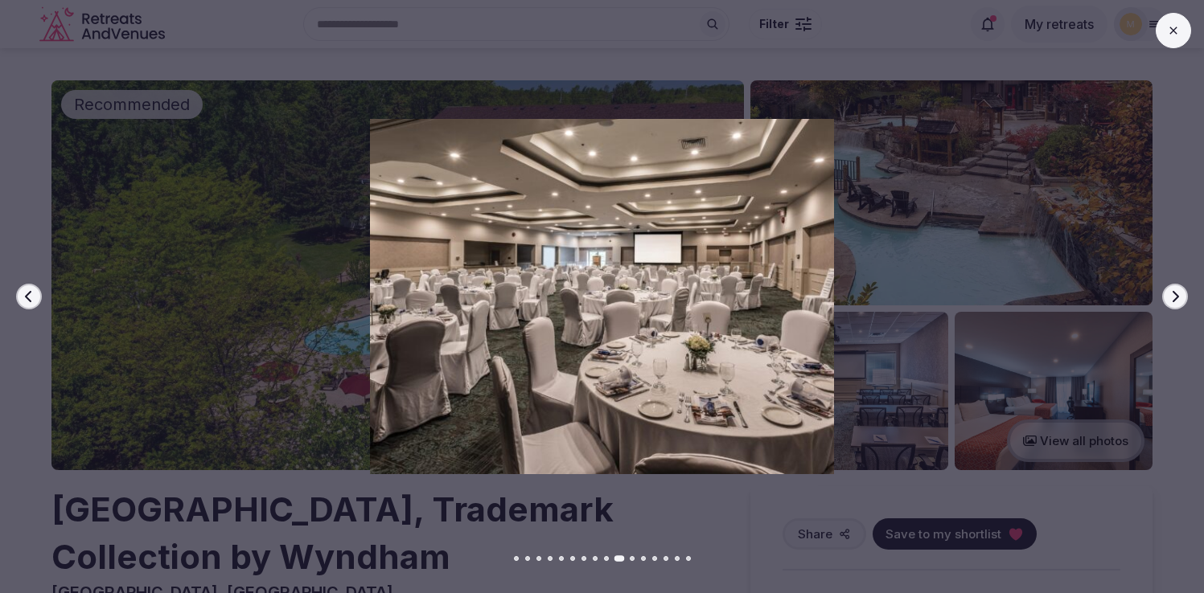
click at [1178, 293] on icon "button" at bounding box center [1174, 296] width 13 height 13
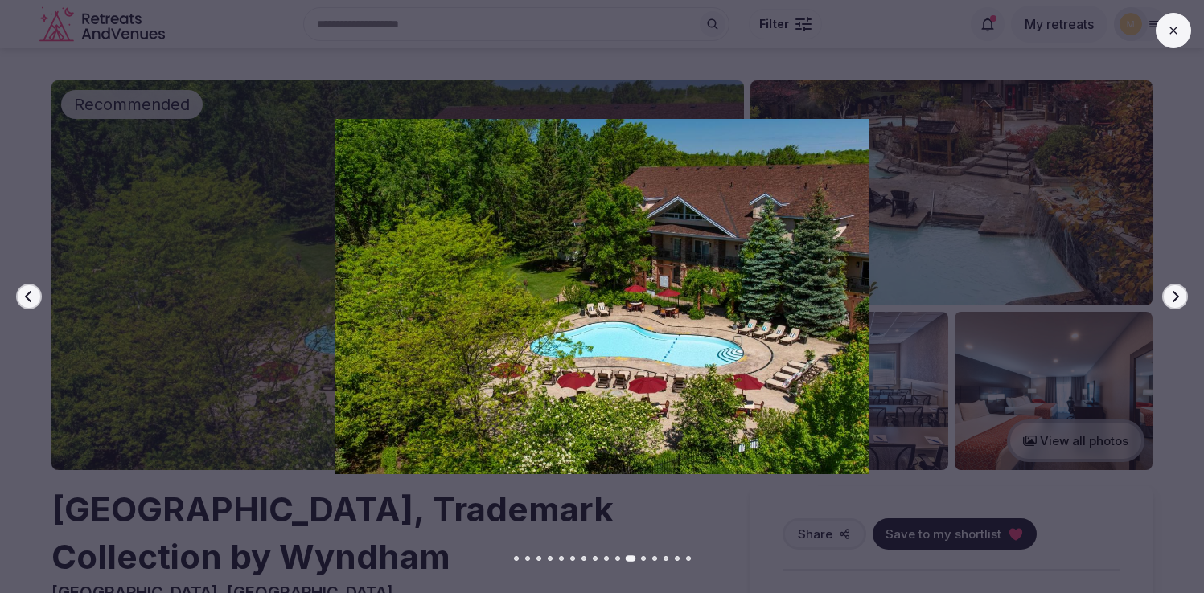
click at [1178, 293] on icon "button" at bounding box center [1174, 296] width 13 height 13
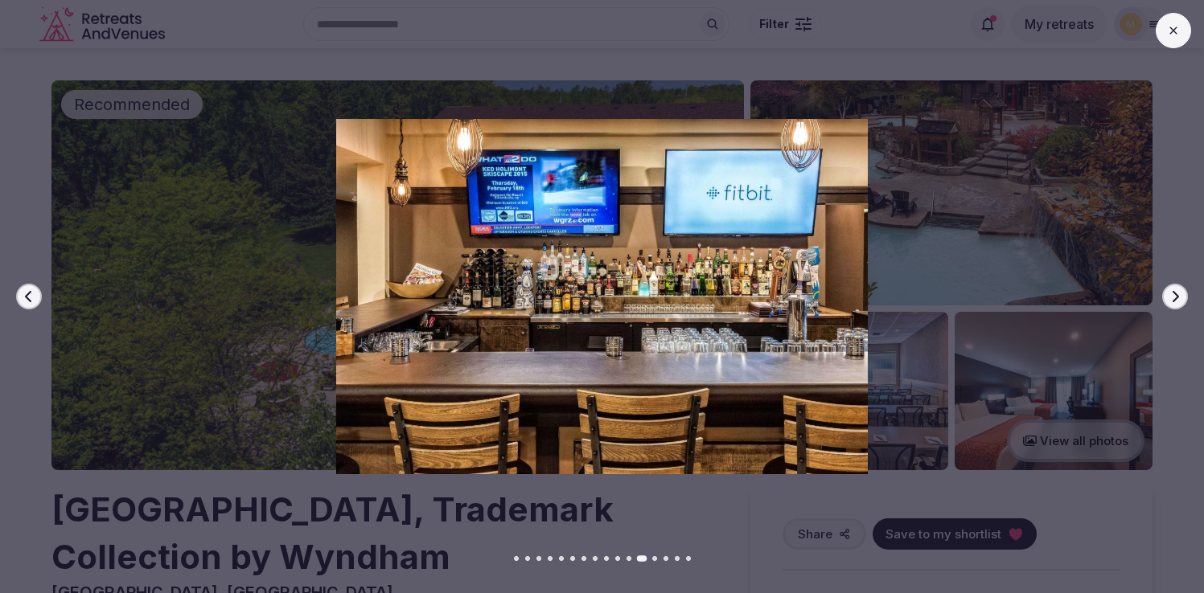
click at [1178, 293] on icon "button" at bounding box center [1174, 296] width 13 height 13
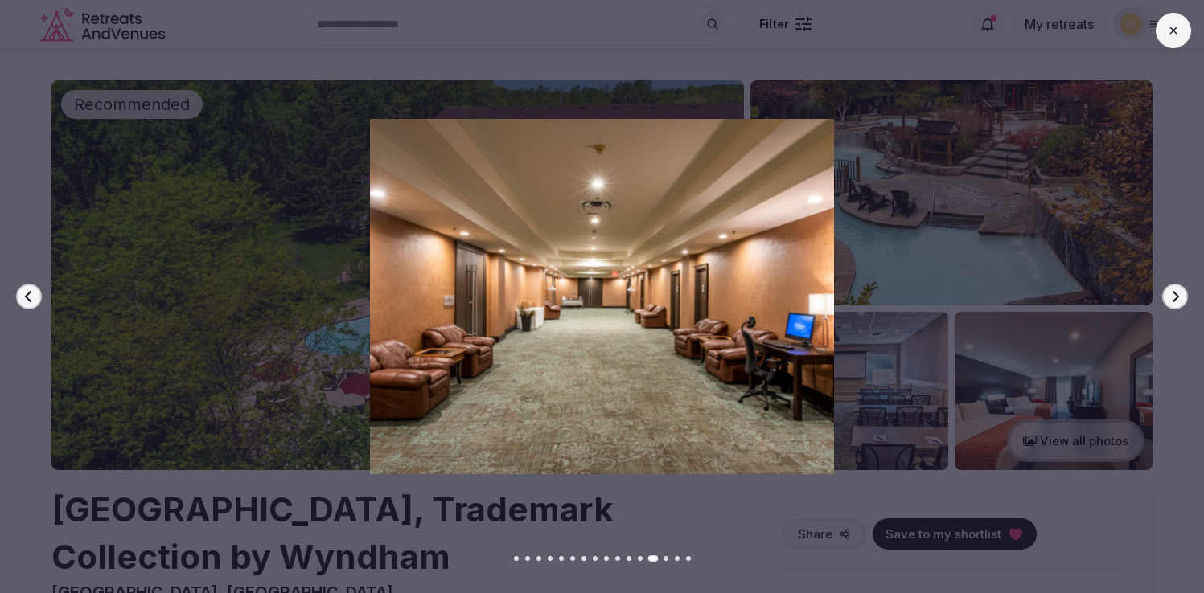
click at [1178, 293] on icon "button" at bounding box center [1174, 296] width 13 height 13
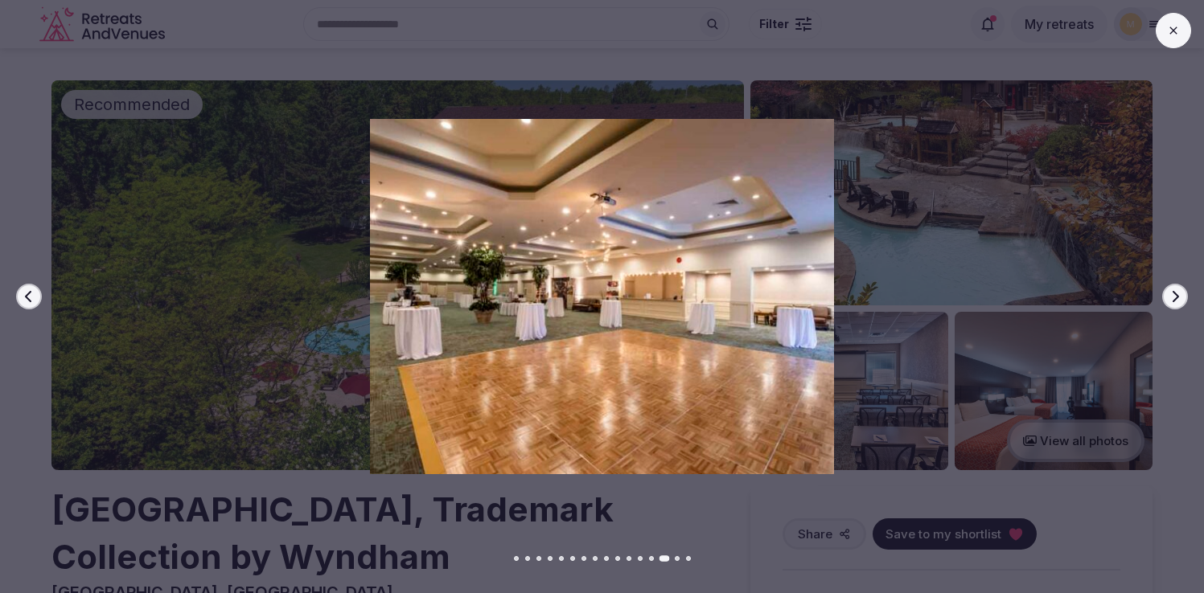
click at [1178, 293] on icon "button" at bounding box center [1174, 296] width 13 height 13
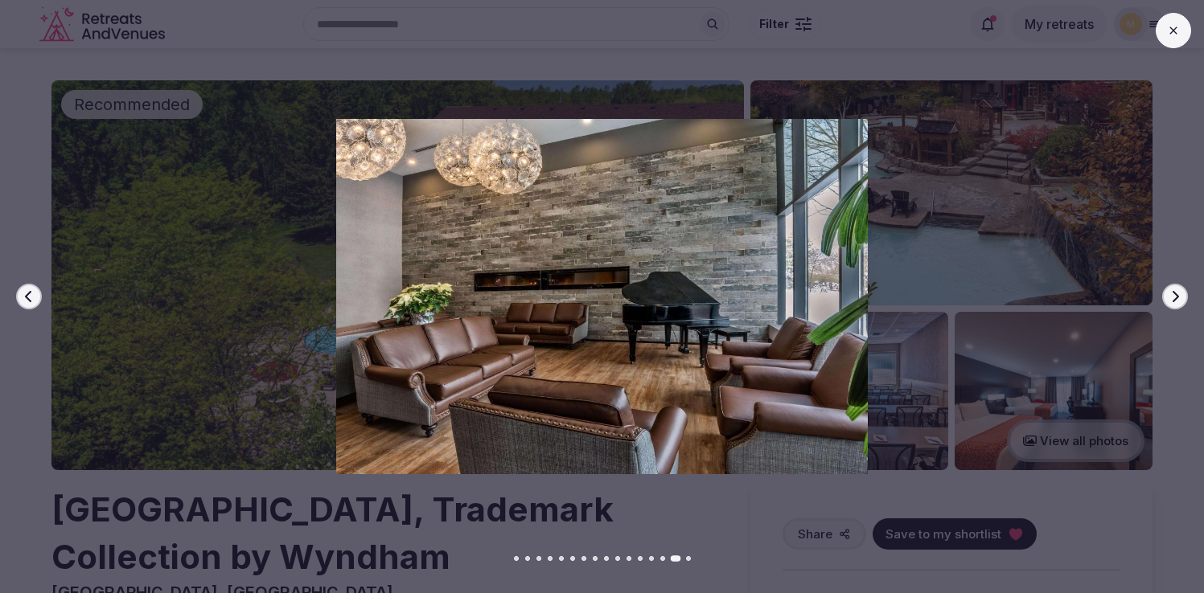
click at [1178, 293] on icon "button" at bounding box center [1174, 296] width 13 height 13
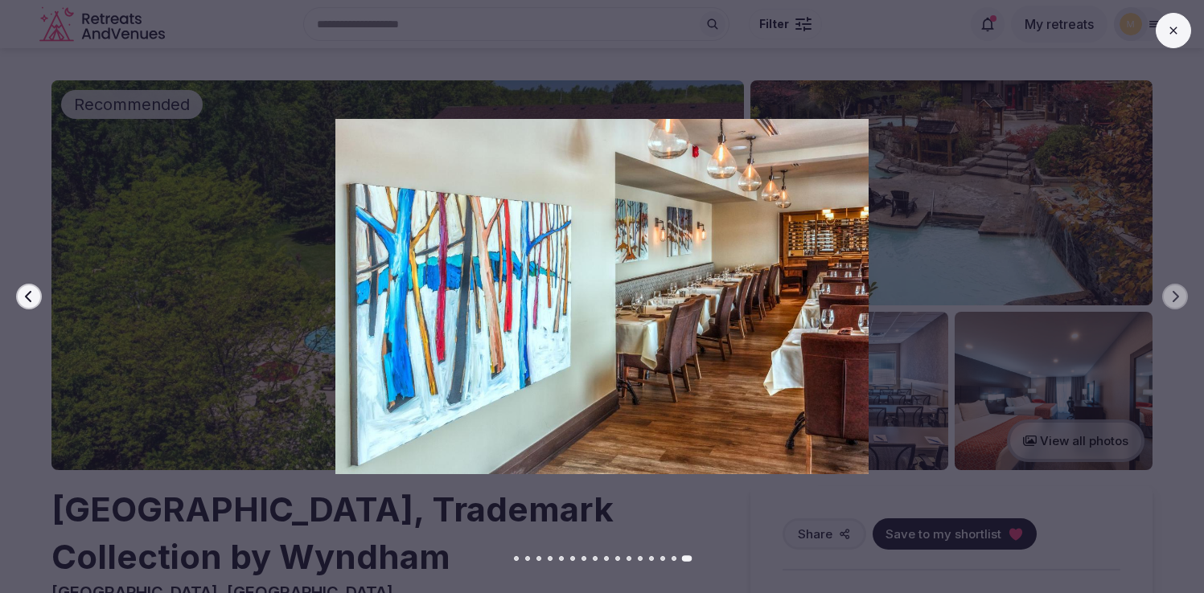
click at [1174, 37] on button at bounding box center [1172, 30] width 35 height 35
